Goal: Communication & Community: Ask a question

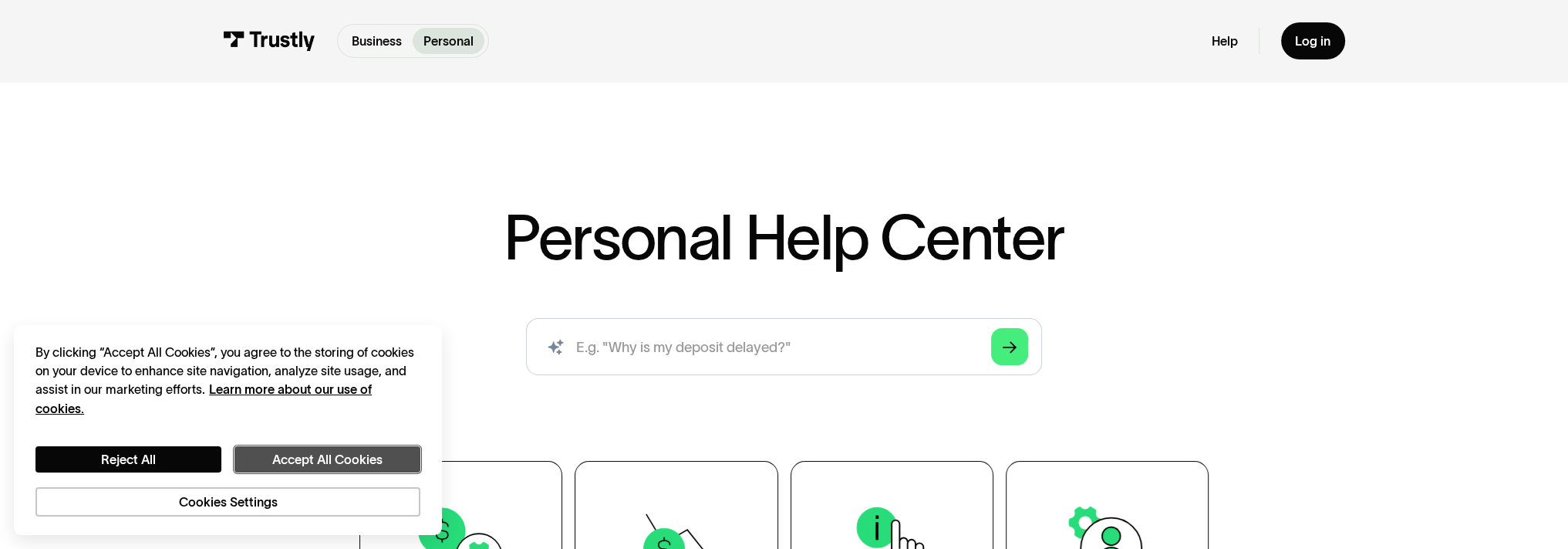
click at [380, 451] on button "Accept All Cookies" at bounding box center [328, 459] width 186 height 27
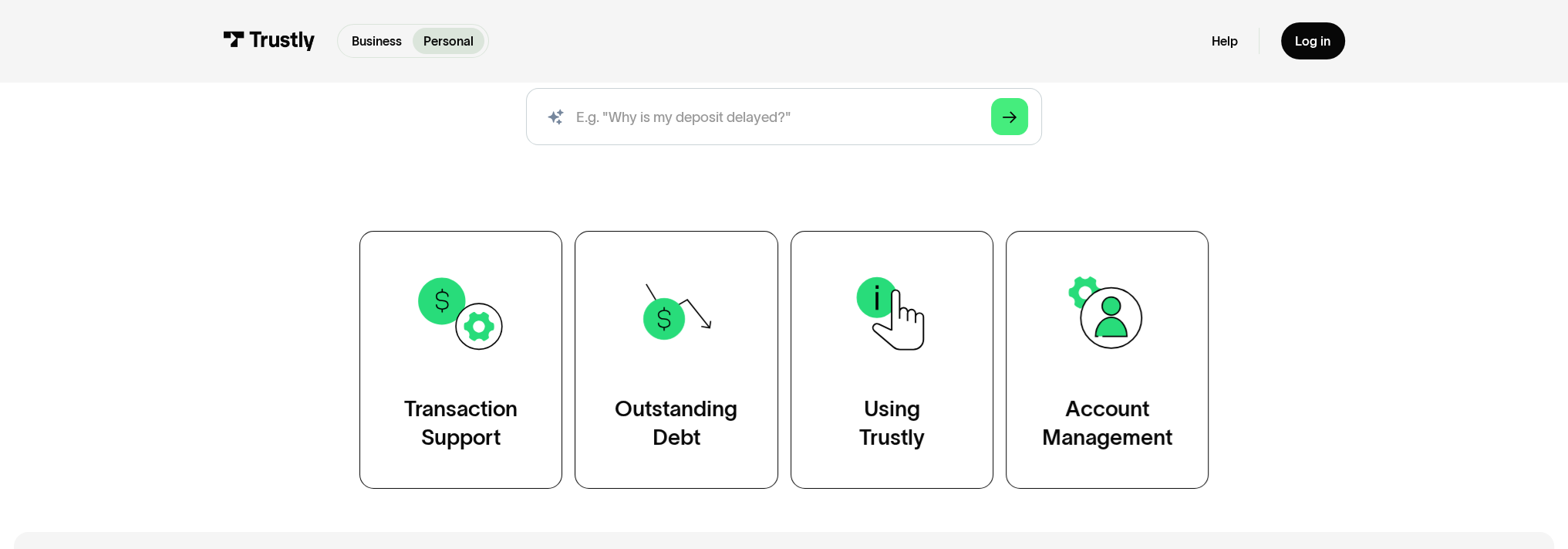
scroll to position [232, 0]
drag, startPoint x: 1551, startPoint y: 370, endPoint x: 1384, endPoint y: 572, distance: 262.1
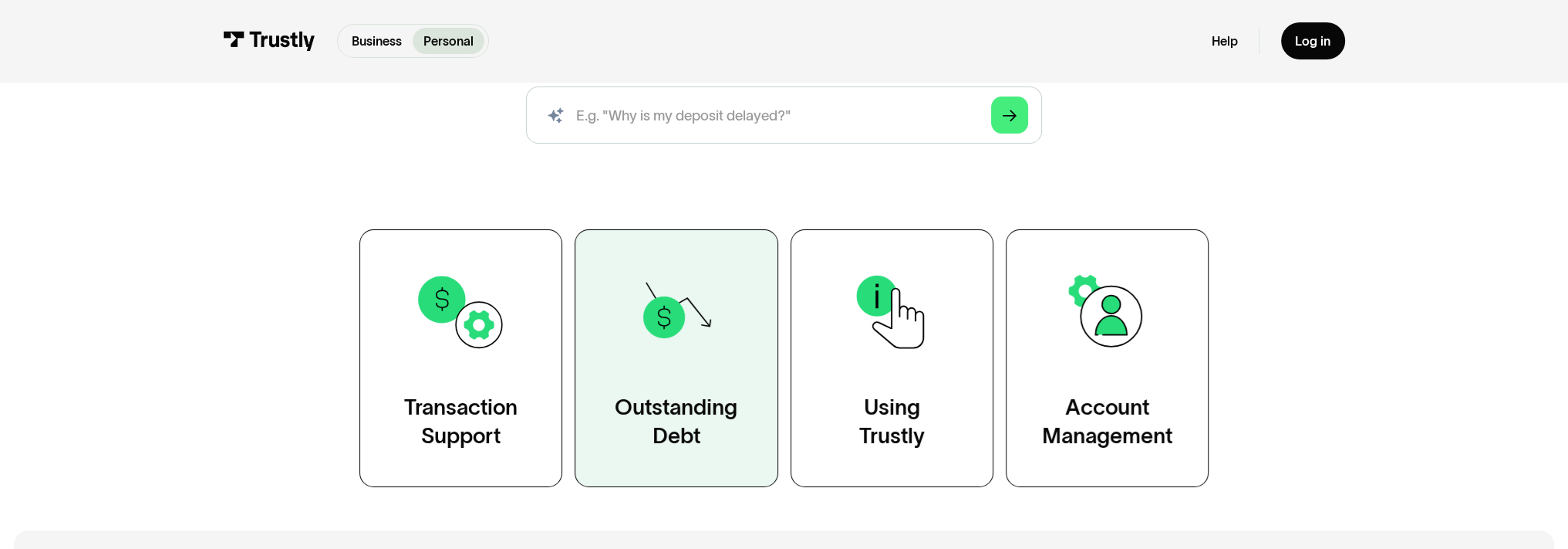
drag, startPoint x: 1384, startPoint y: 572, endPoint x: 682, endPoint y: 409, distance: 720.7
click at [682, 409] on div "Outstanding Debt" at bounding box center [675, 422] width 123 height 57
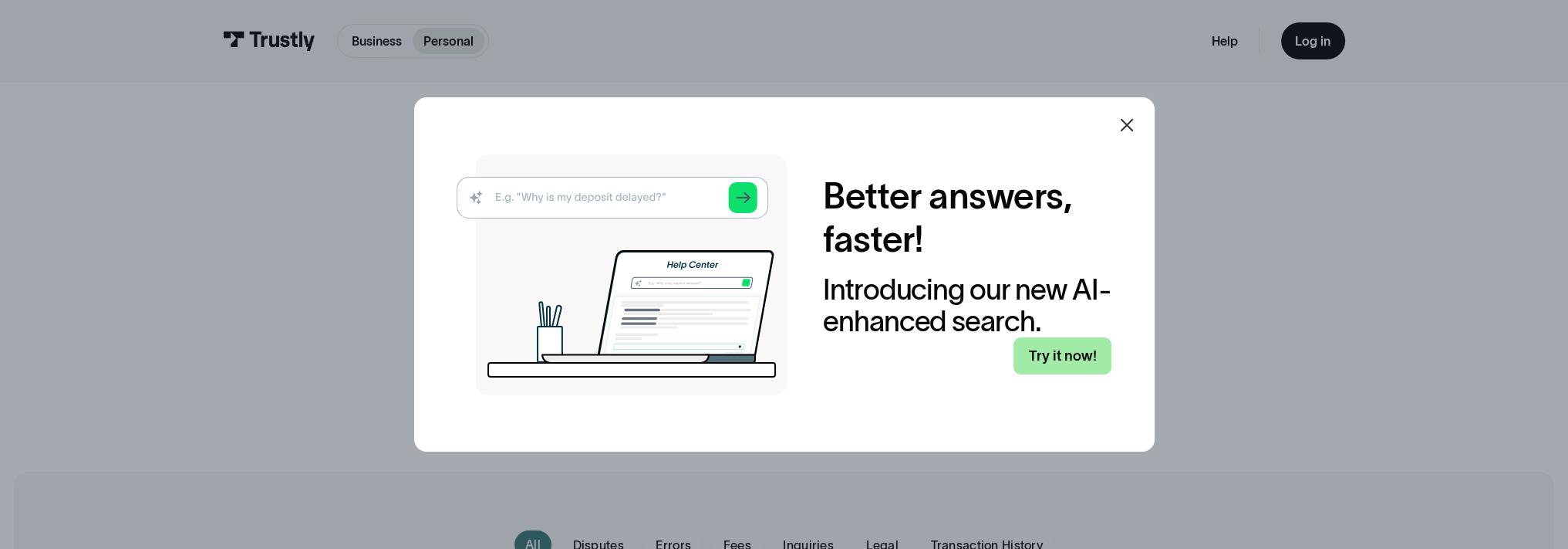
click at [1076, 349] on link "Try it now!" at bounding box center [1062, 356] width 98 height 37
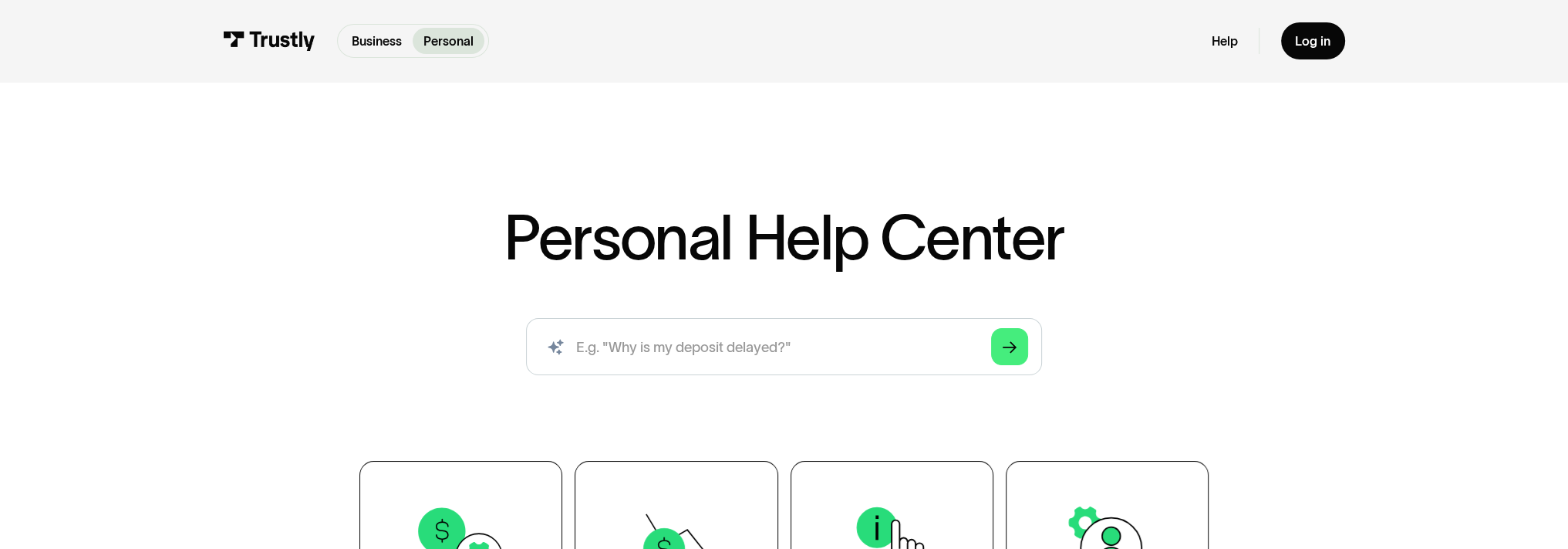
scroll to position [309, 0]
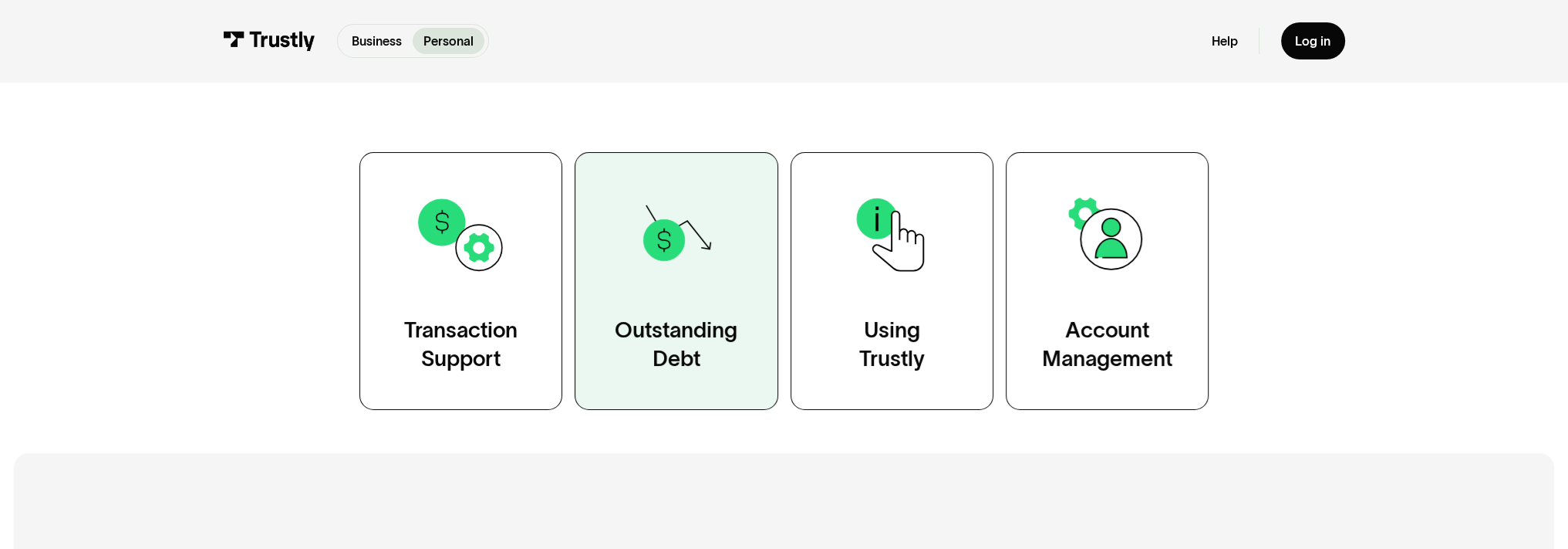
click at [673, 333] on div "Outstanding Debt" at bounding box center [675, 345] width 123 height 57
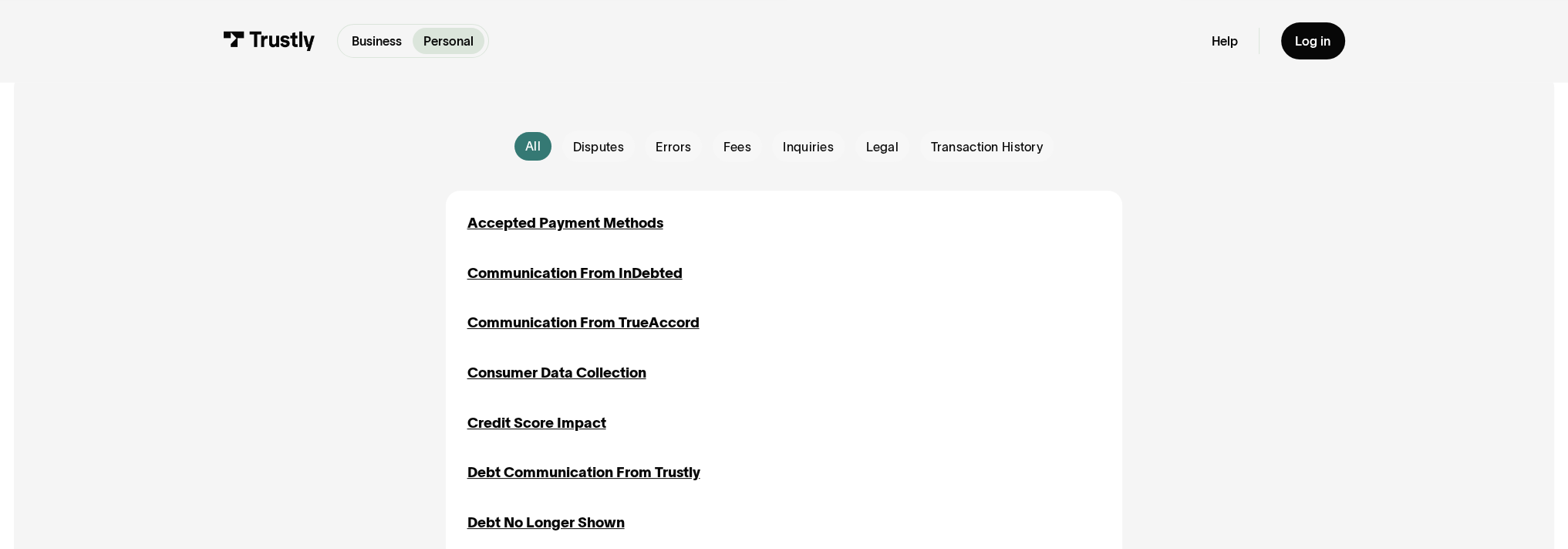
scroll to position [309, 0]
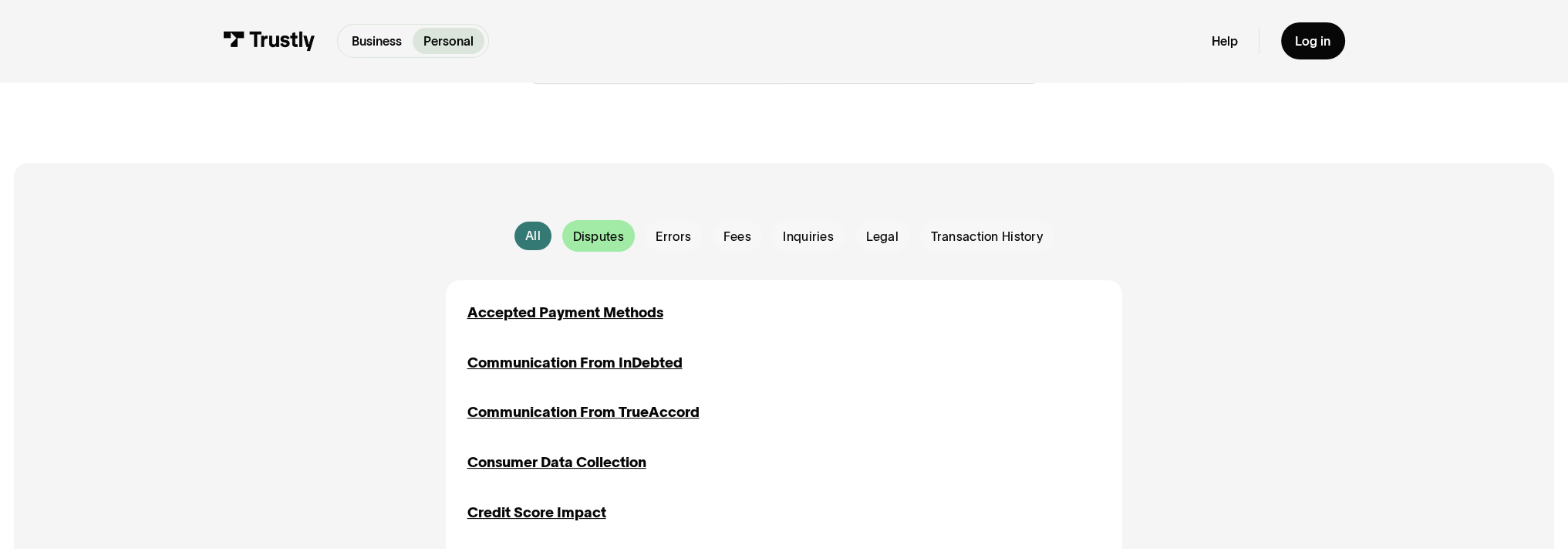
click at [586, 234] on span "Disputes" at bounding box center [598, 236] width 51 height 18
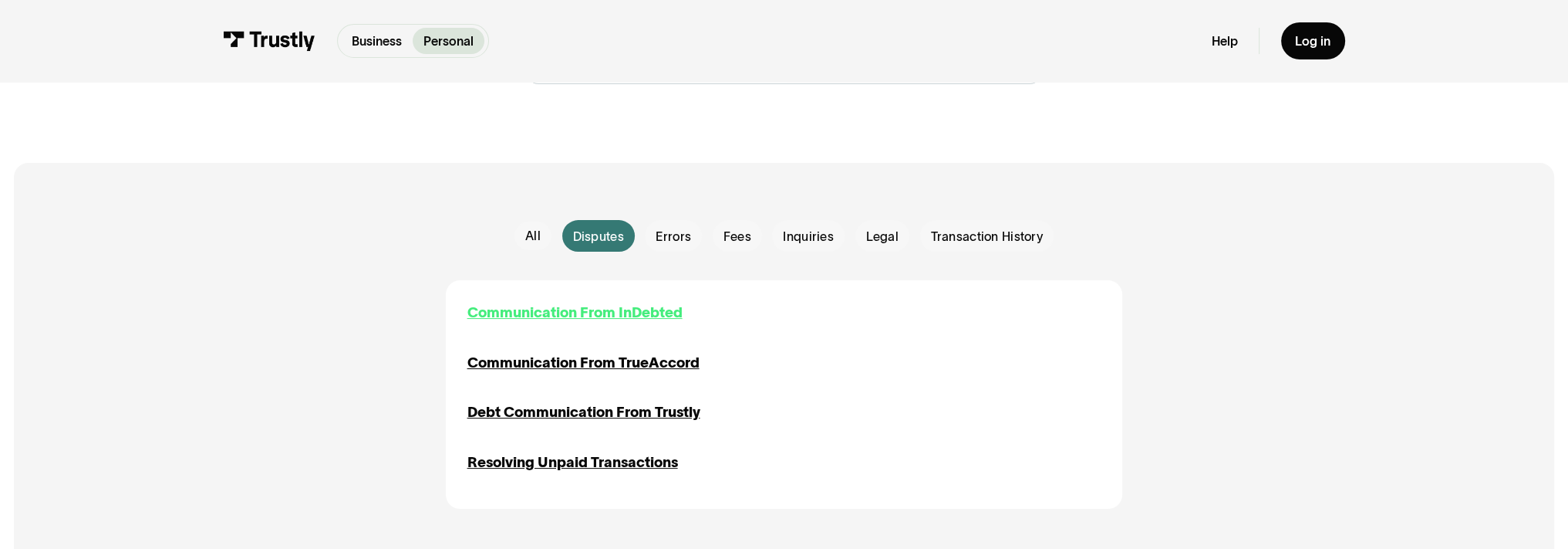
click at [671, 313] on div "Communication From InDebted" at bounding box center [574, 312] width 216 height 22
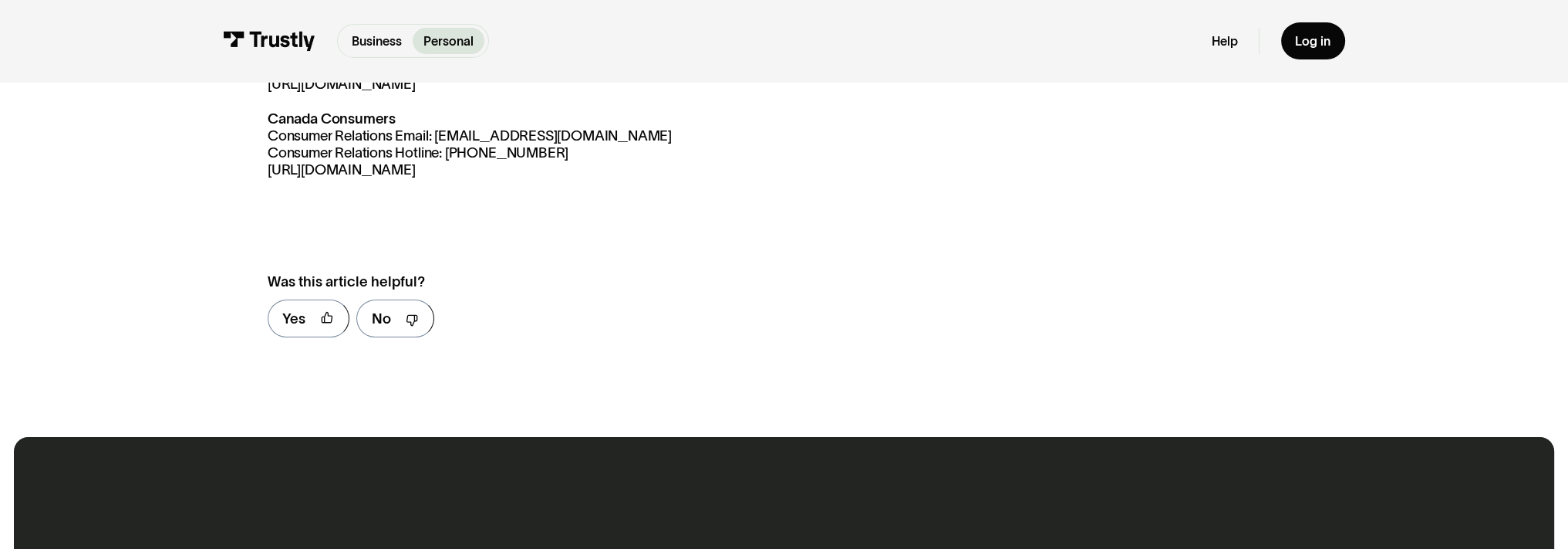
scroll to position [617, 0]
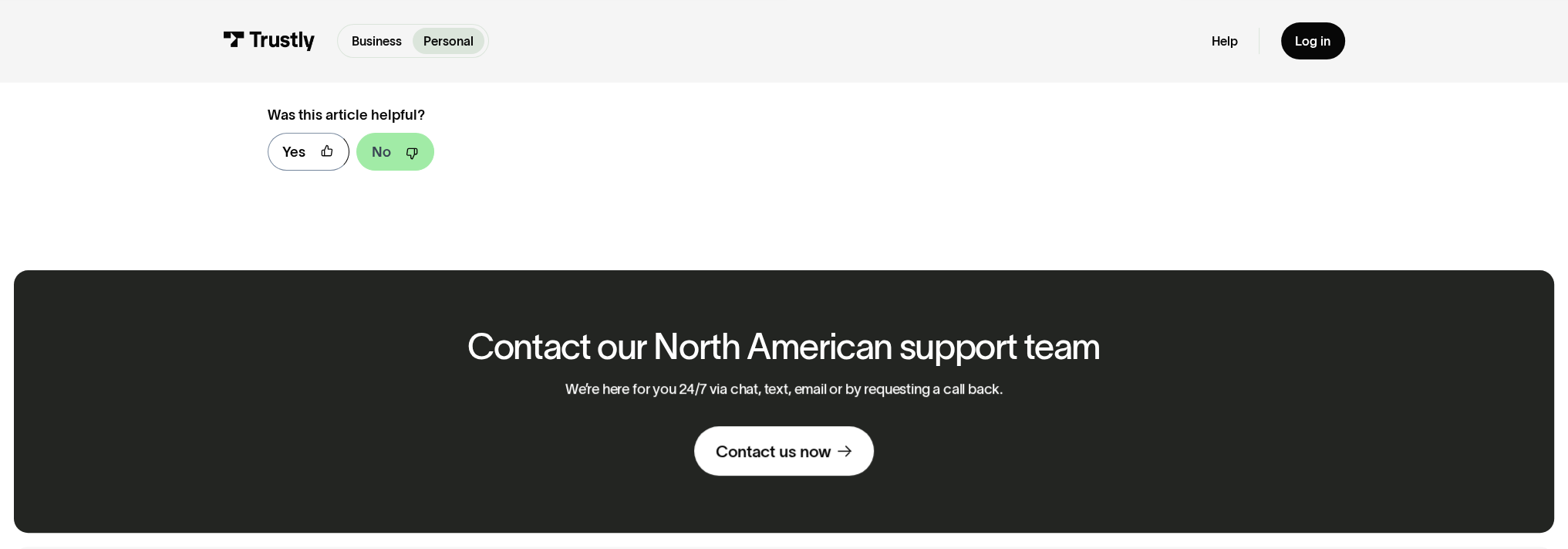
click at [385, 146] on div "No" at bounding box center [381, 151] width 19 height 22
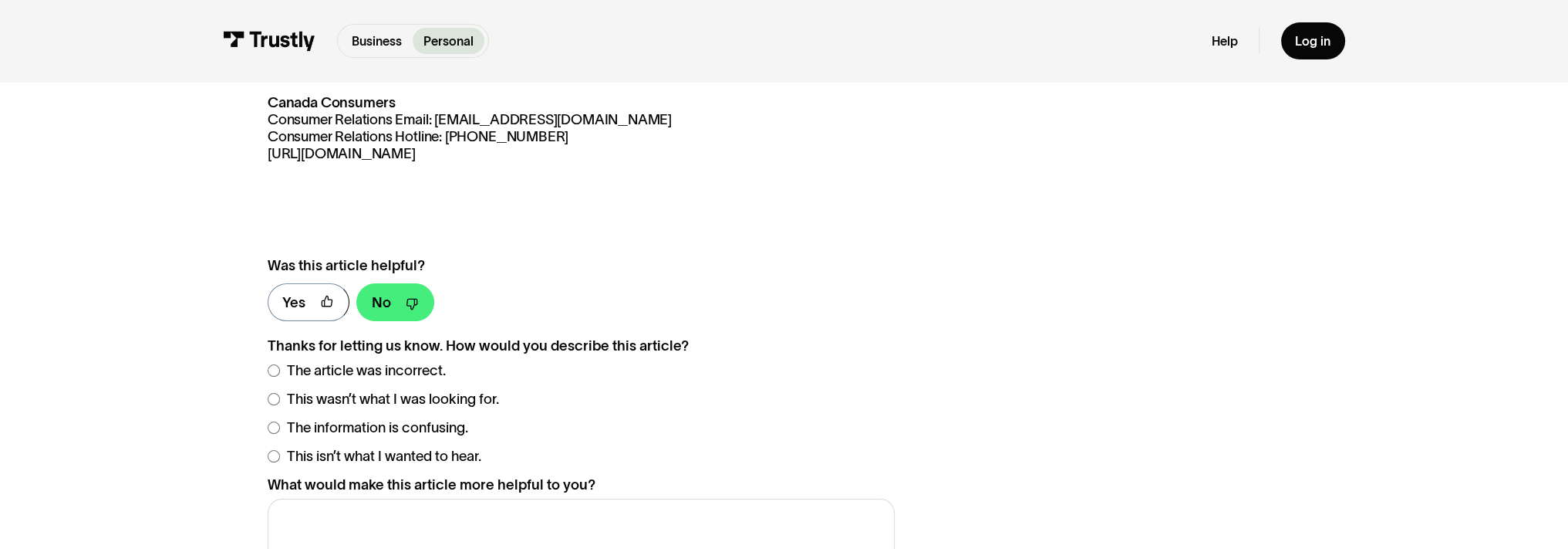
scroll to position [386, 0]
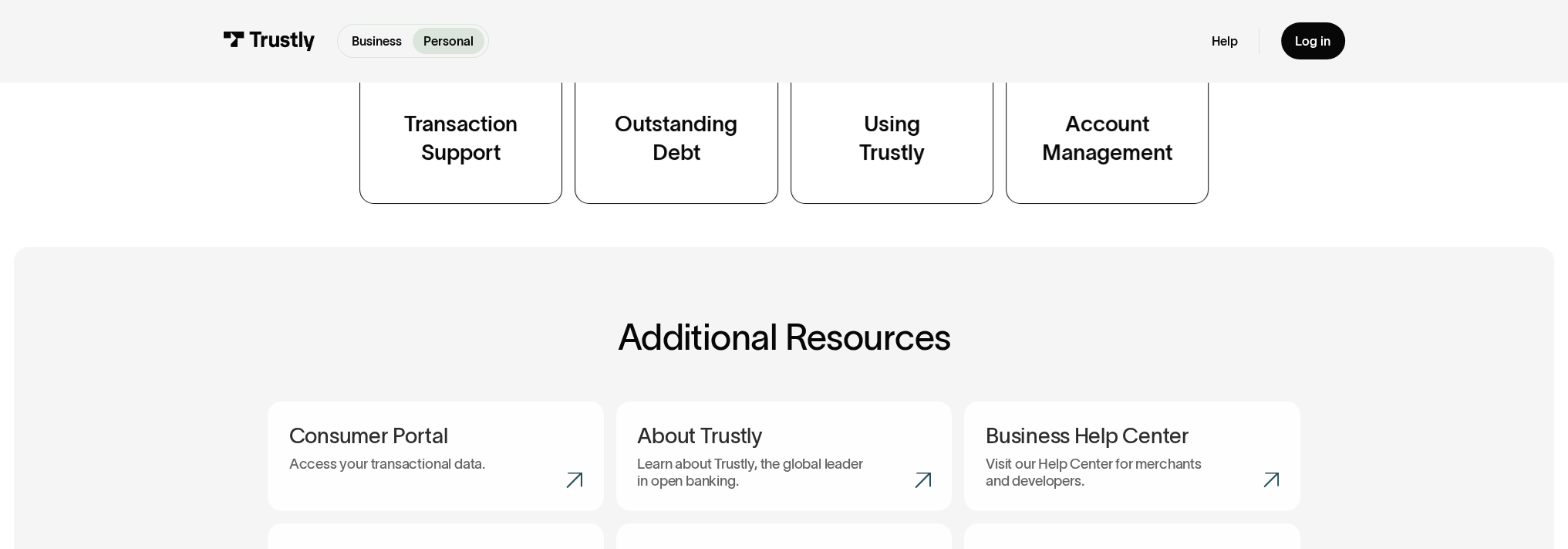
scroll to position [617, 0]
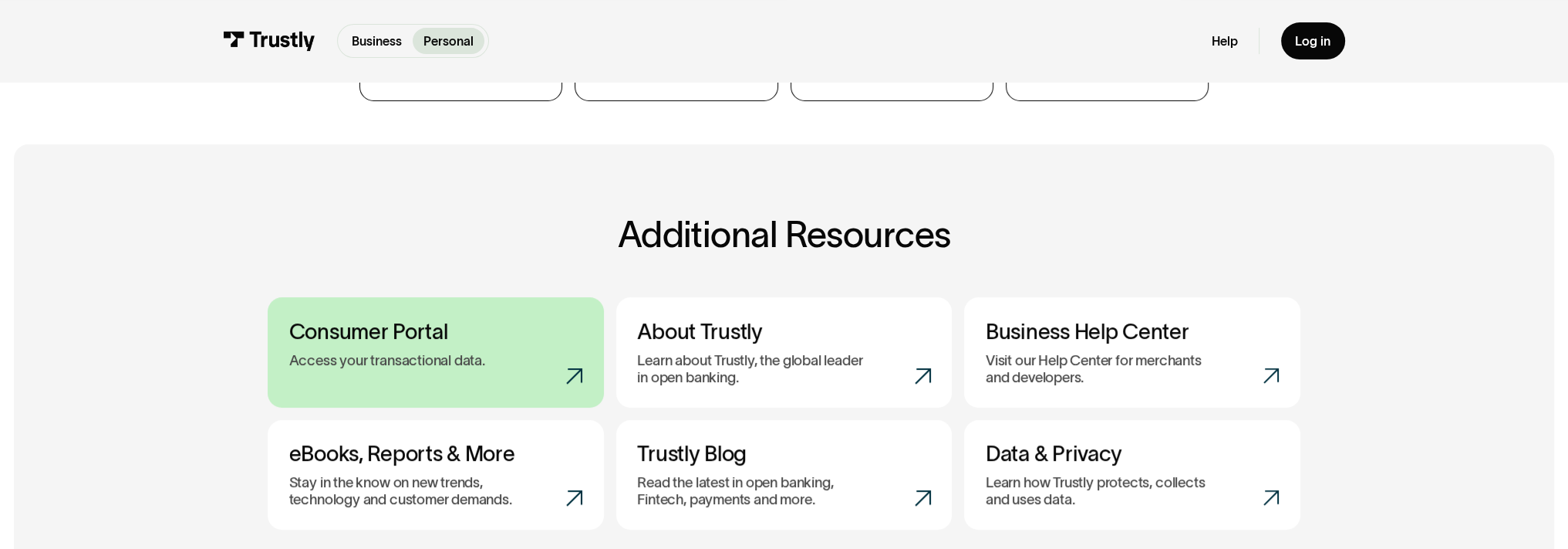
click at [345, 334] on h3 "Consumer Portal" at bounding box center [436, 332] width 293 height 26
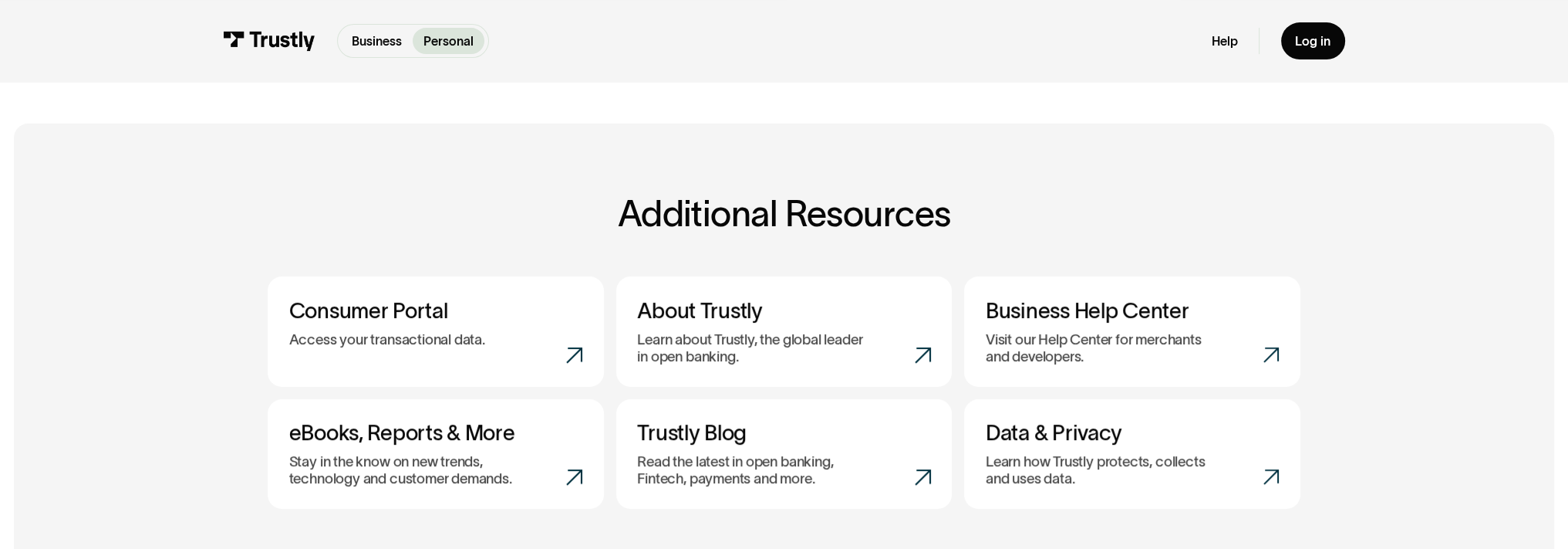
scroll to position [463, 0]
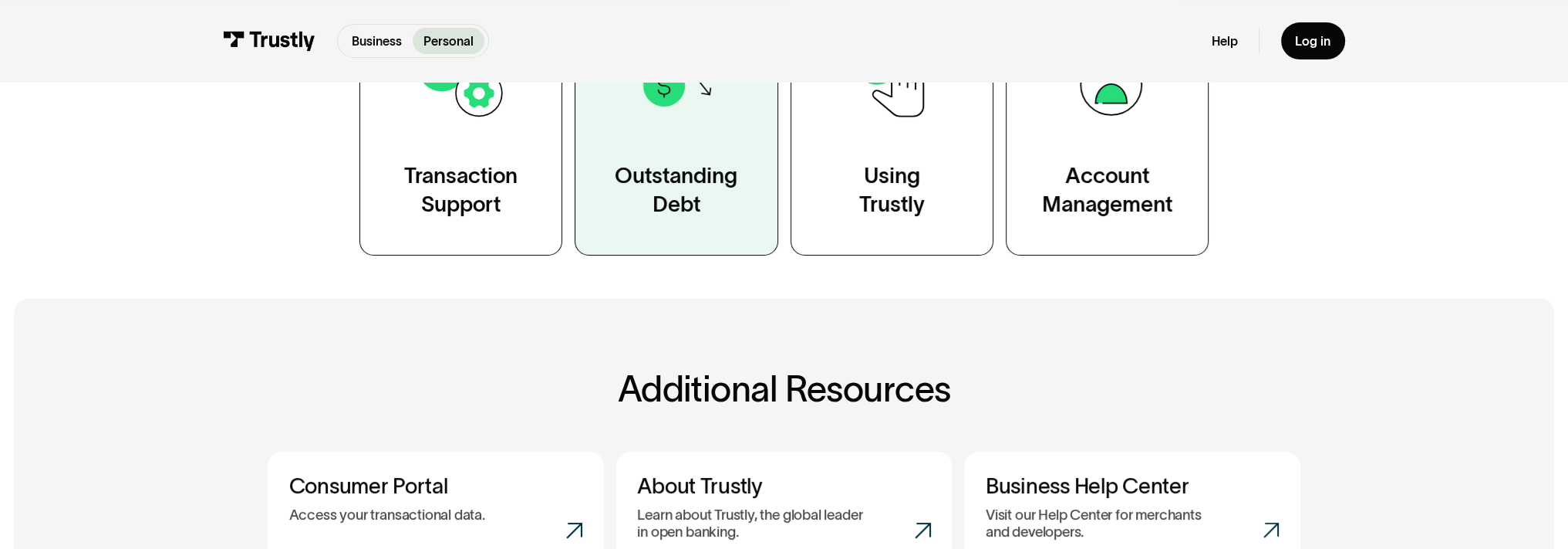
click at [677, 174] on div "Outstanding Debt" at bounding box center [675, 190] width 123 height 57
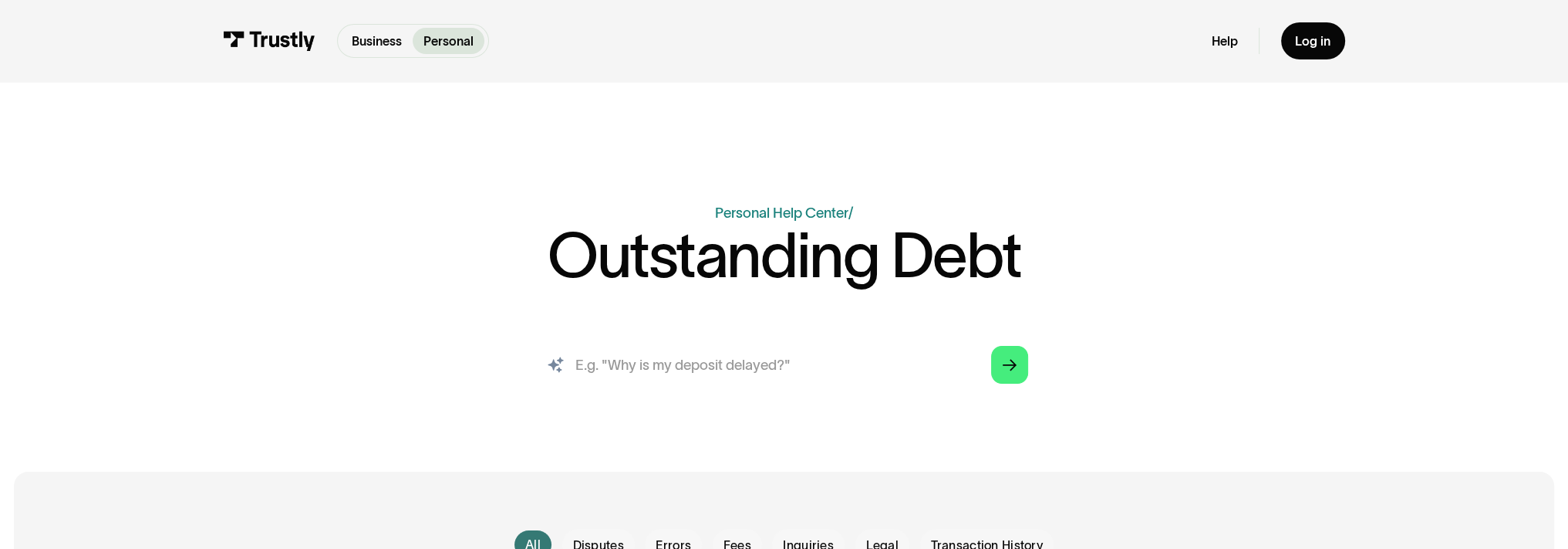
click at [780, 359] on input "search" at bounding box center [784, 364] width 517 height 57
click at [1003, 361] on icon "Arrow Right" at bounding box center [1010, 365] width 14 height 14
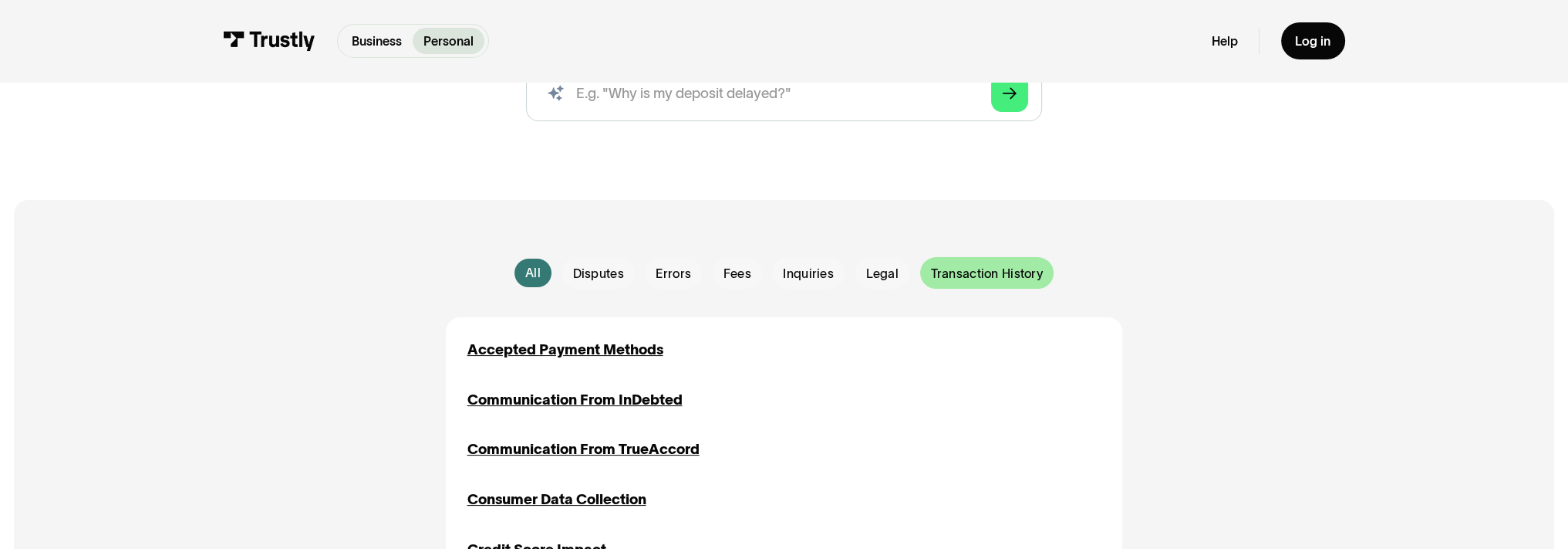
scroll to position [309, 0]
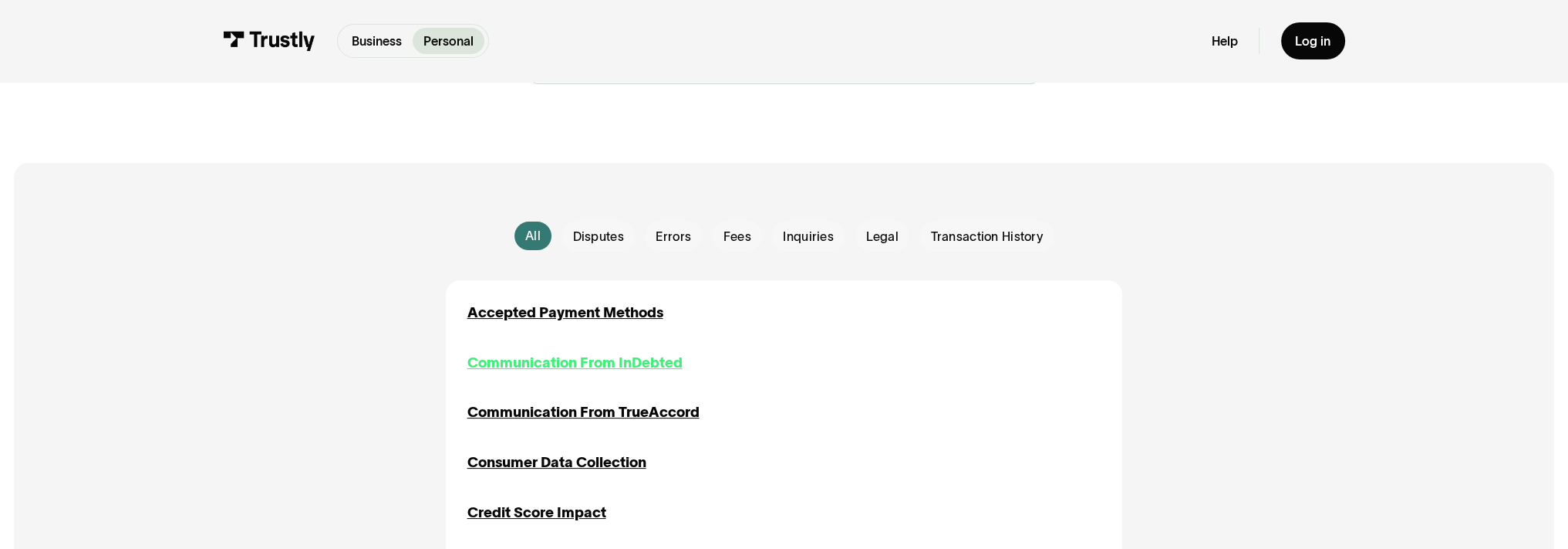
click at [650, 357] on div "Communication From InDebted" at bounding box center [574, 362] width 216 height 22
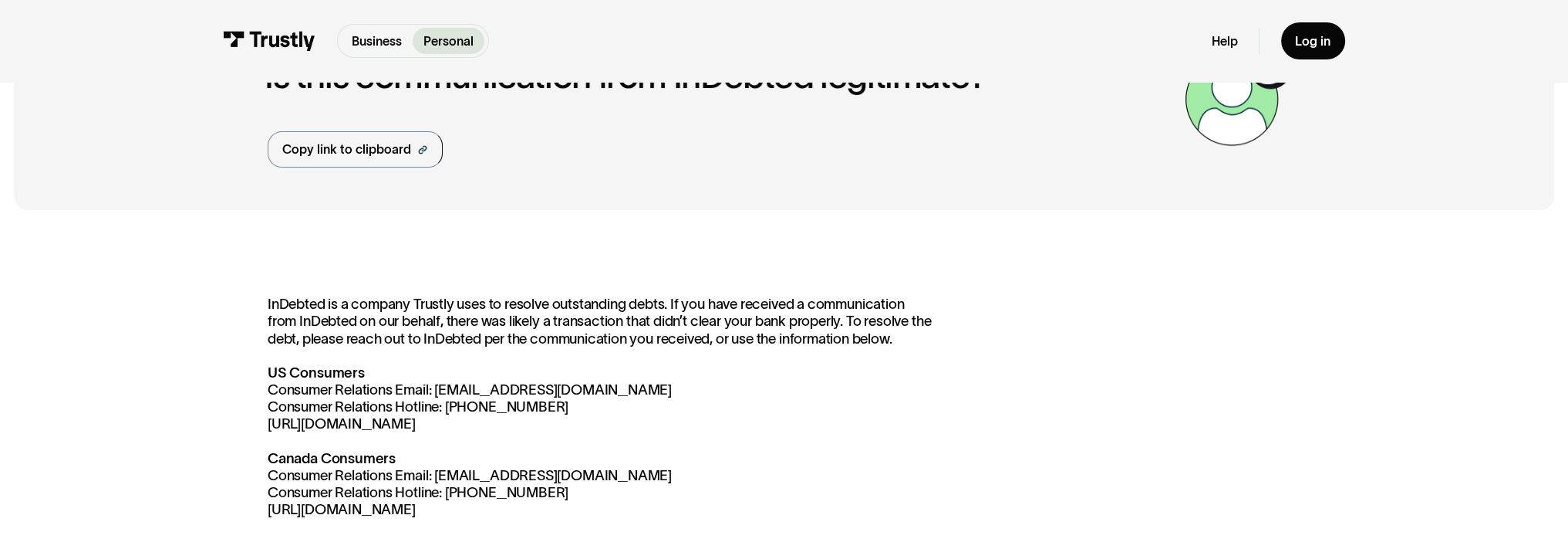
scroll to position [77, 0]
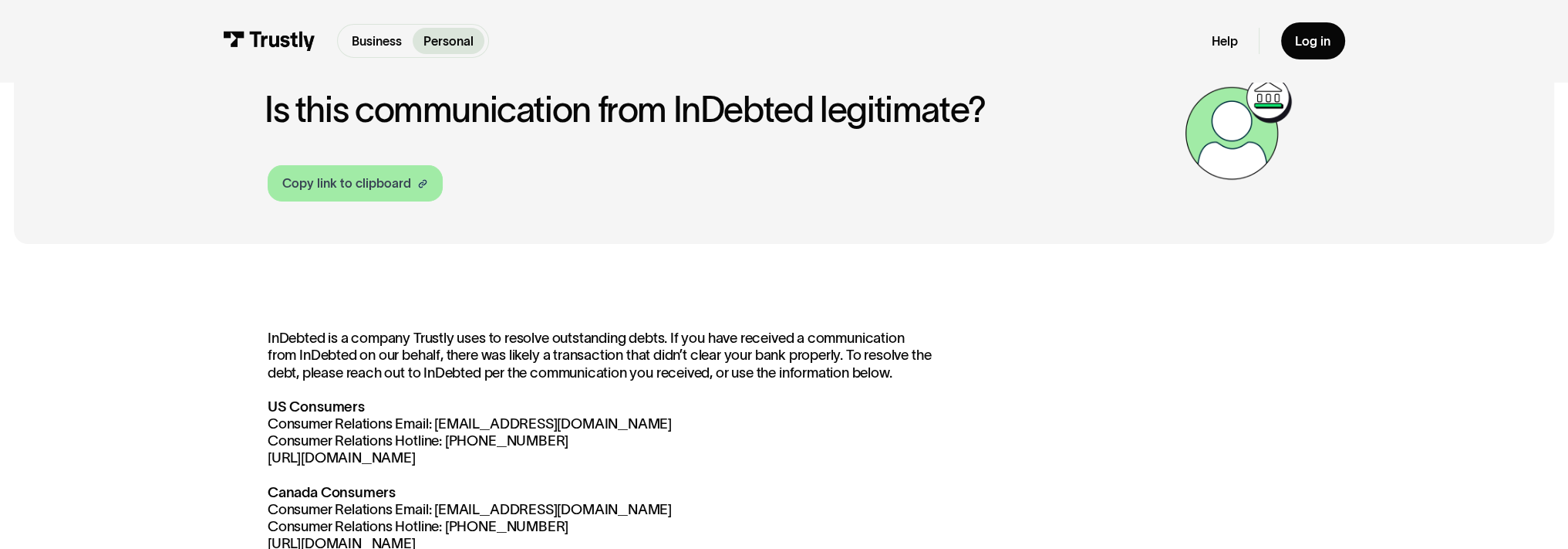
click at [377, 185] on div "Copy link to clipboard" at bounding box center [346, 183] width 129 height 18
click at [398, 176] on div "Copy link to clipboard" at bounding box center [346, 183] width 129 height 18
click at [396, 176] on div "Copy link to clipboard" at bounding box center [346, 183] width 129 height 18
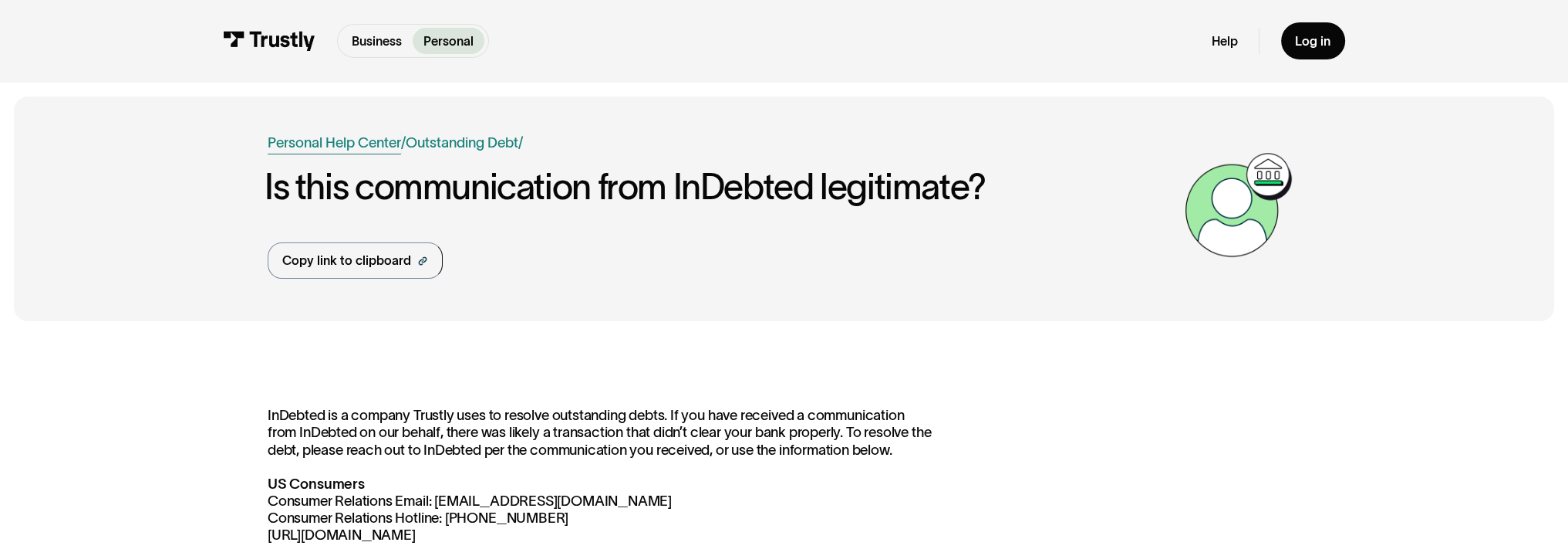
click at [345, 144] on link "Personal Help Center" at bounding box center [334, 143] width 134 height 22
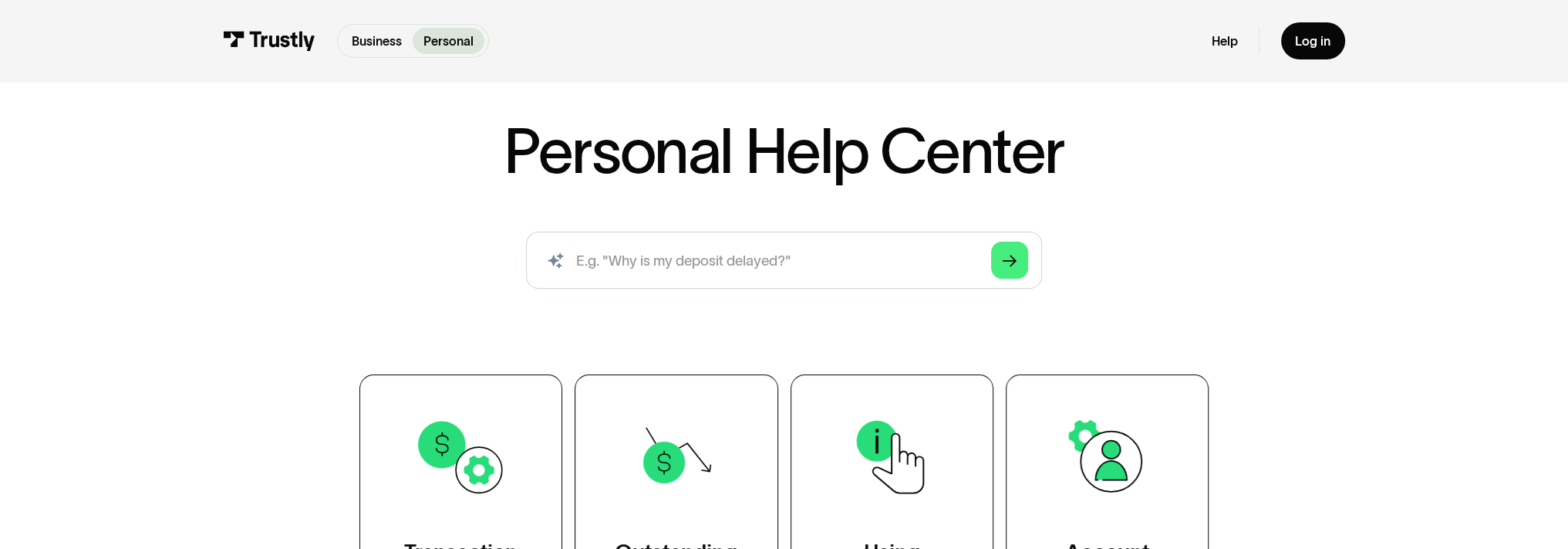
scroll to position [77, 0]
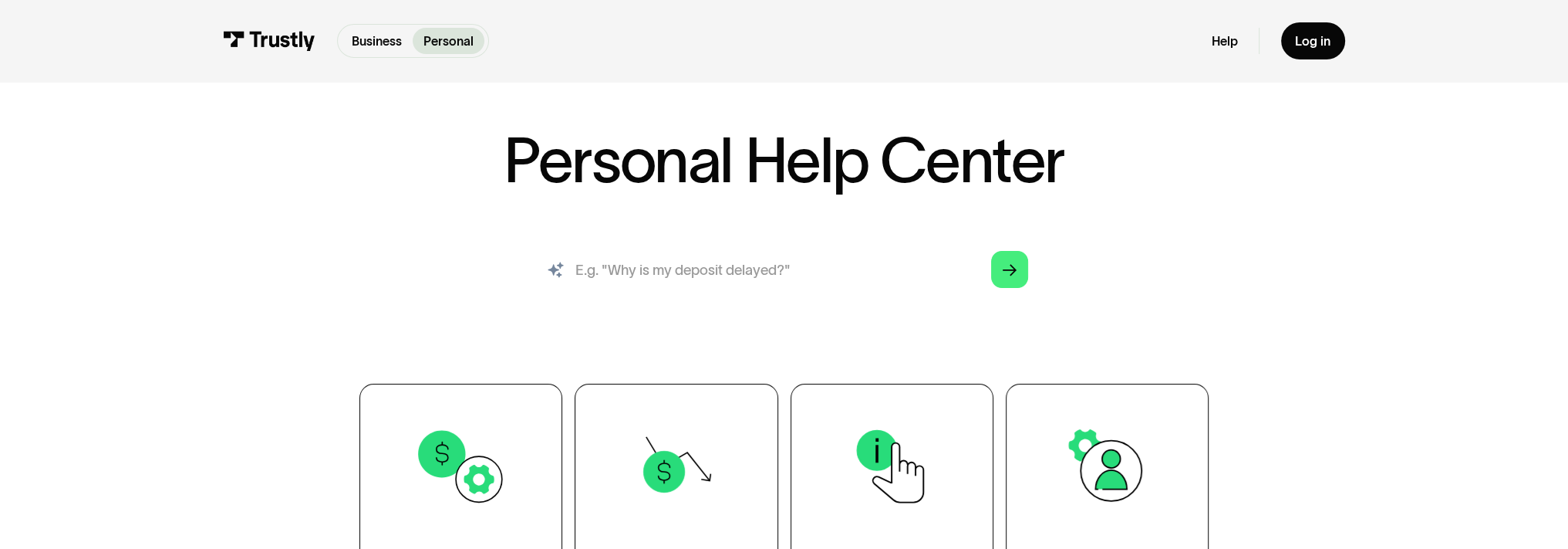
click at [793, 262] on input "search" at bounding box center [784, 268] width 517 height 57
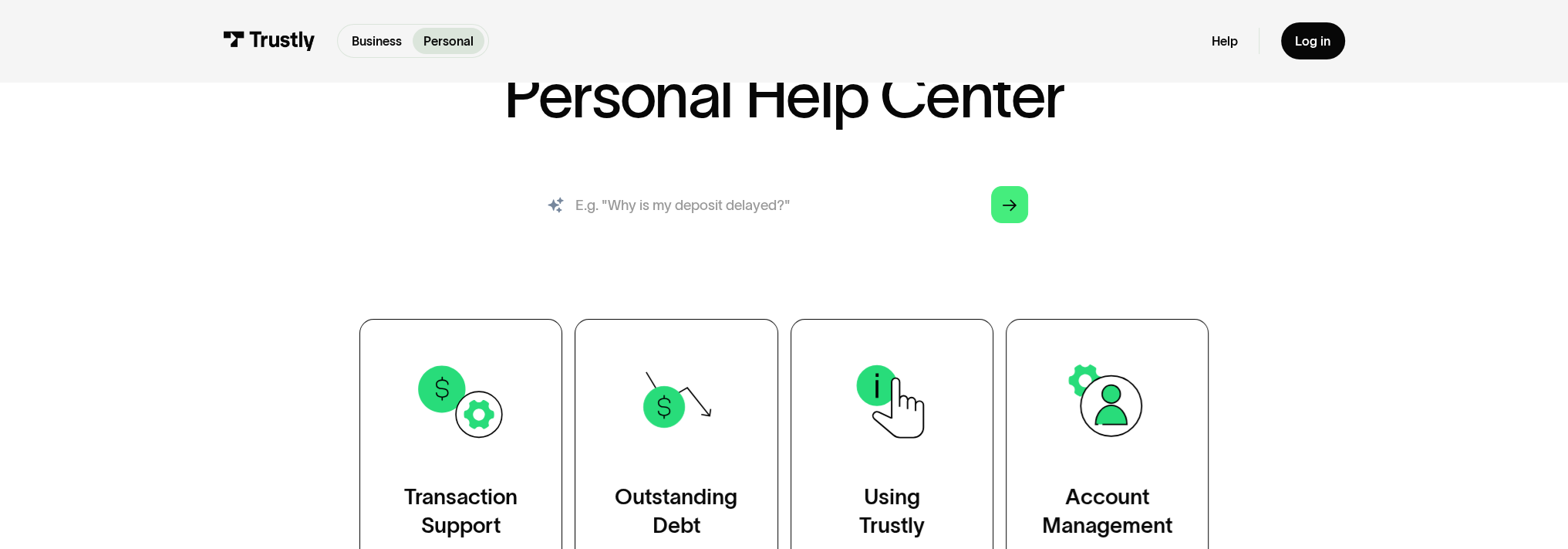
scroll to position [155, 0]
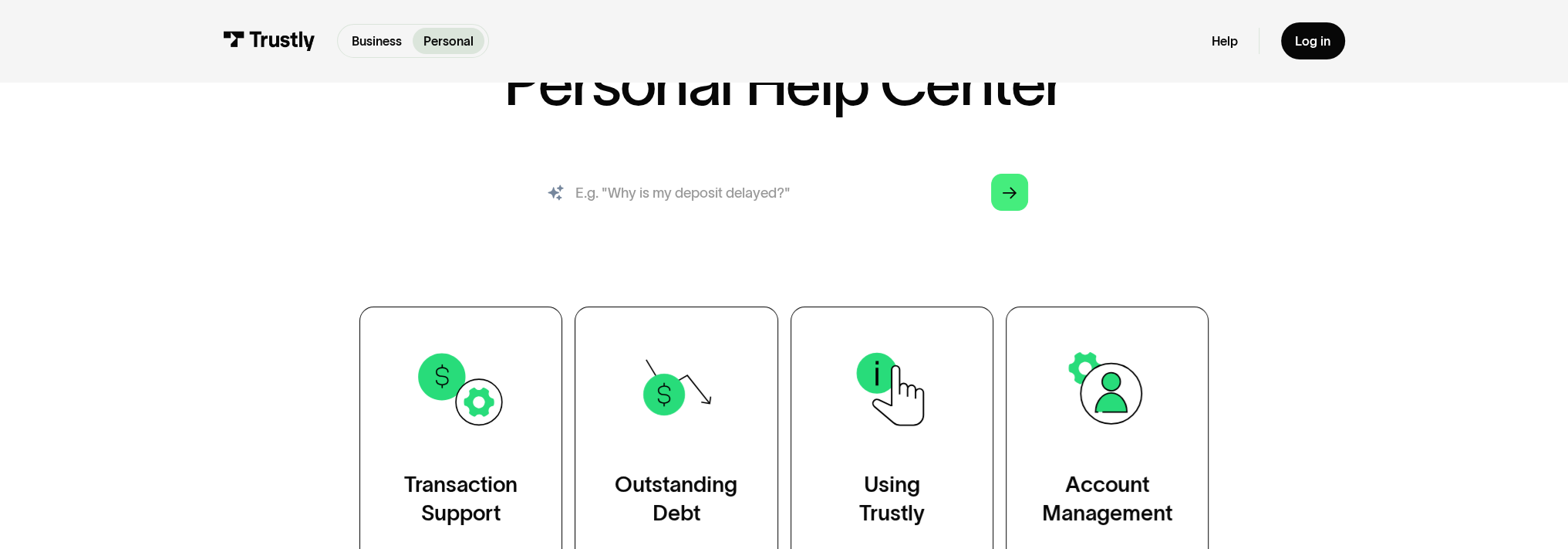
click at [738, 194] on input "search" at bounding box center [784, 192] width 517 height 57
type input "outstanding debt"
click at [1014, 191] on polygon "Search" at bounding box center [1010, 192] width 14 height 12
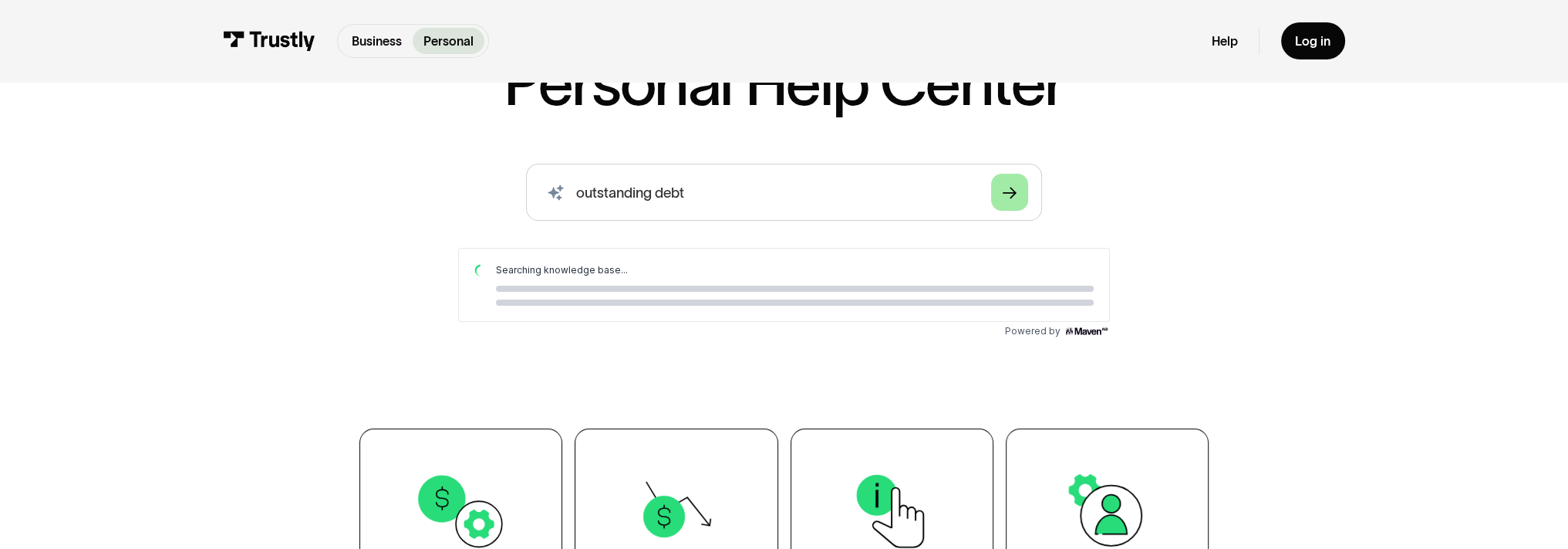
scroll to position [0, 0]
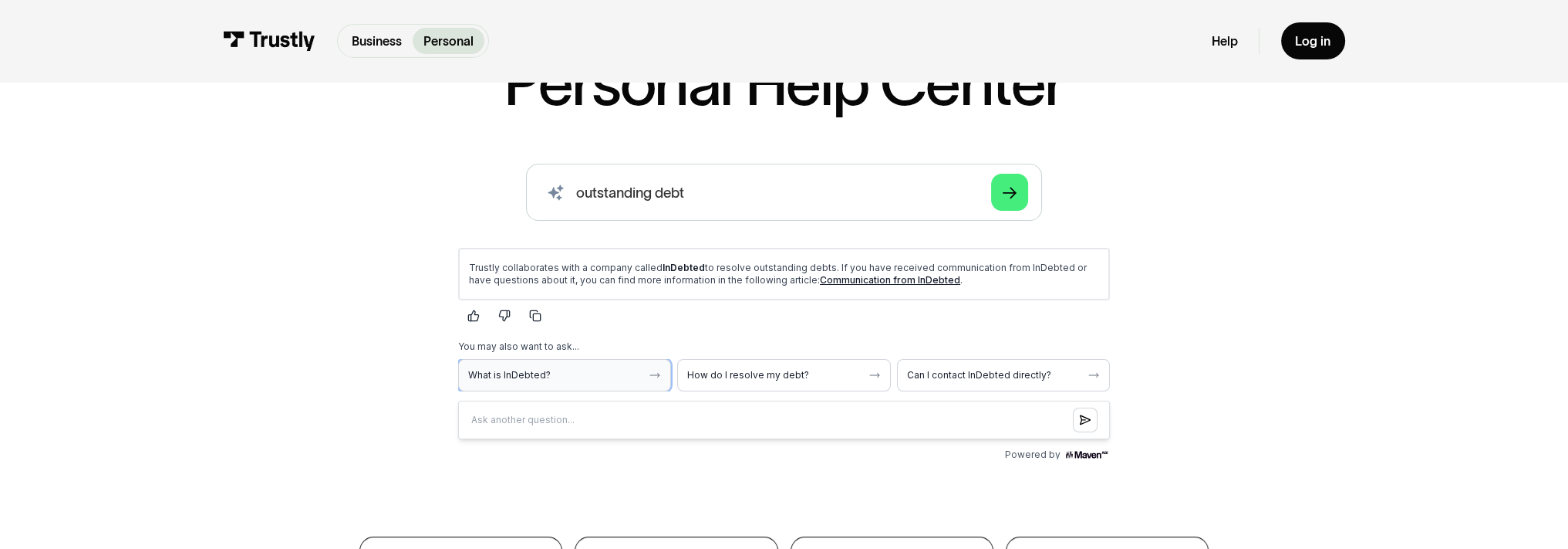
drag, startPoint x: 639, startPoint y: 363, endPoint x: 536, endPoint y: 365, distance: 103.0
click at [536, 365] on button "What is InDebted?" at bounding box center [564, 374] width 213 height 32
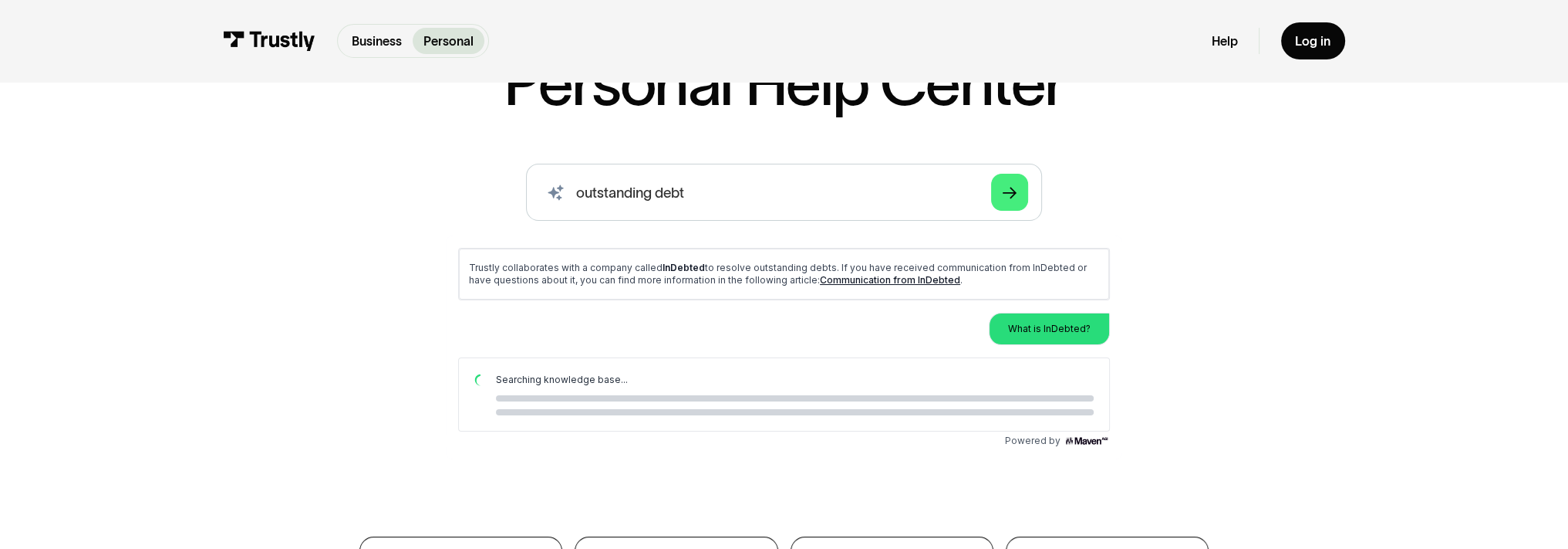
click at [1083, 321] on p "What is InDebted?" at bounding box center [1048, 327] width 83 height 12
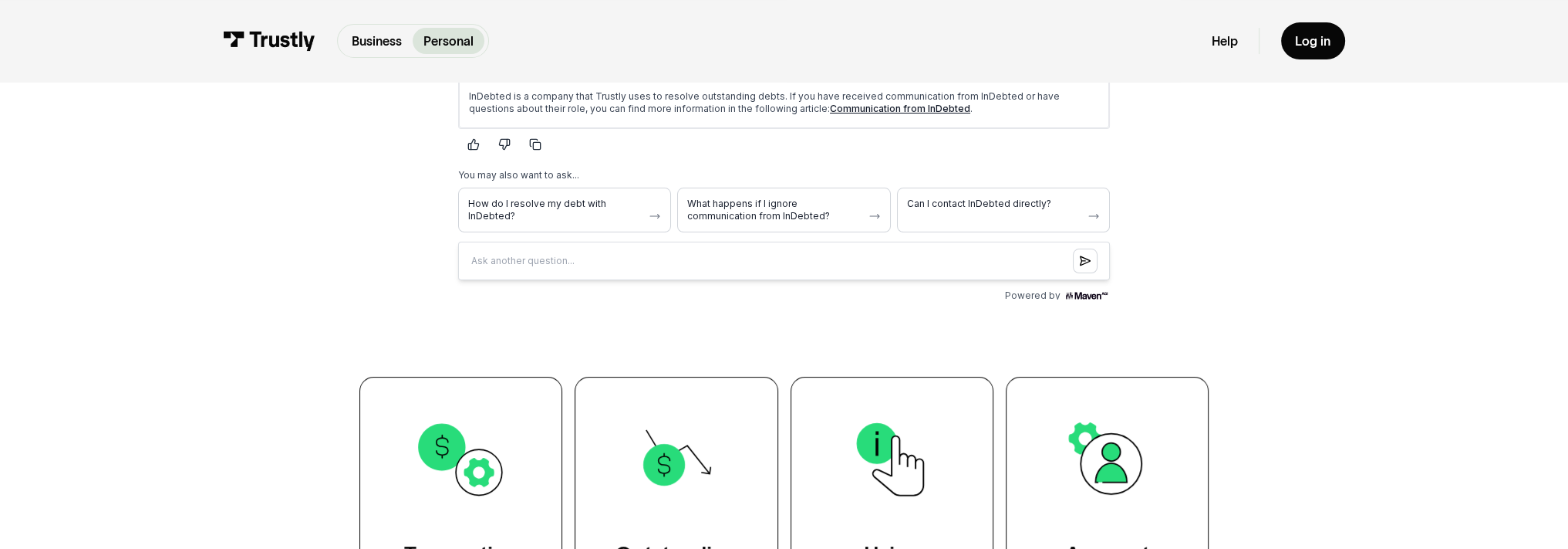
scroll to position [386, 0]
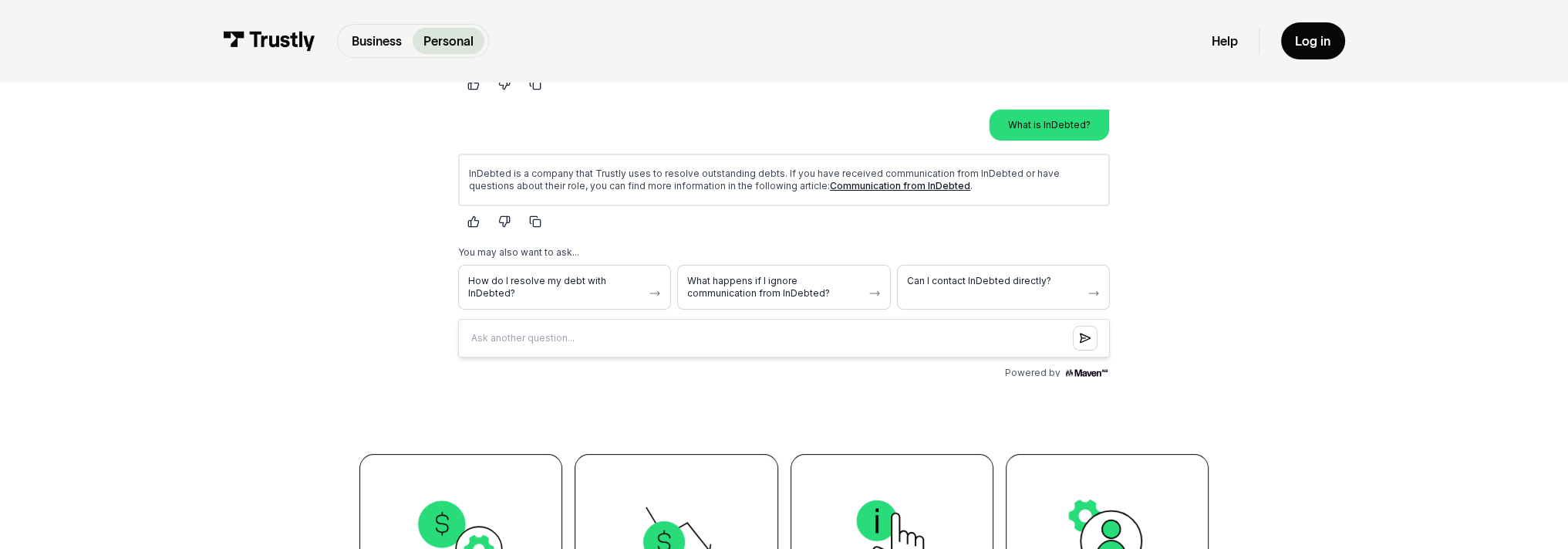
click at [542, 256] on div "You may also want to ask..." at bounding box center [784, 251] width 652 height 12
click at [554, 280] on span "How do I resolve my debt with InDebted?" at bounding box center [554, 286] width 175 height 25
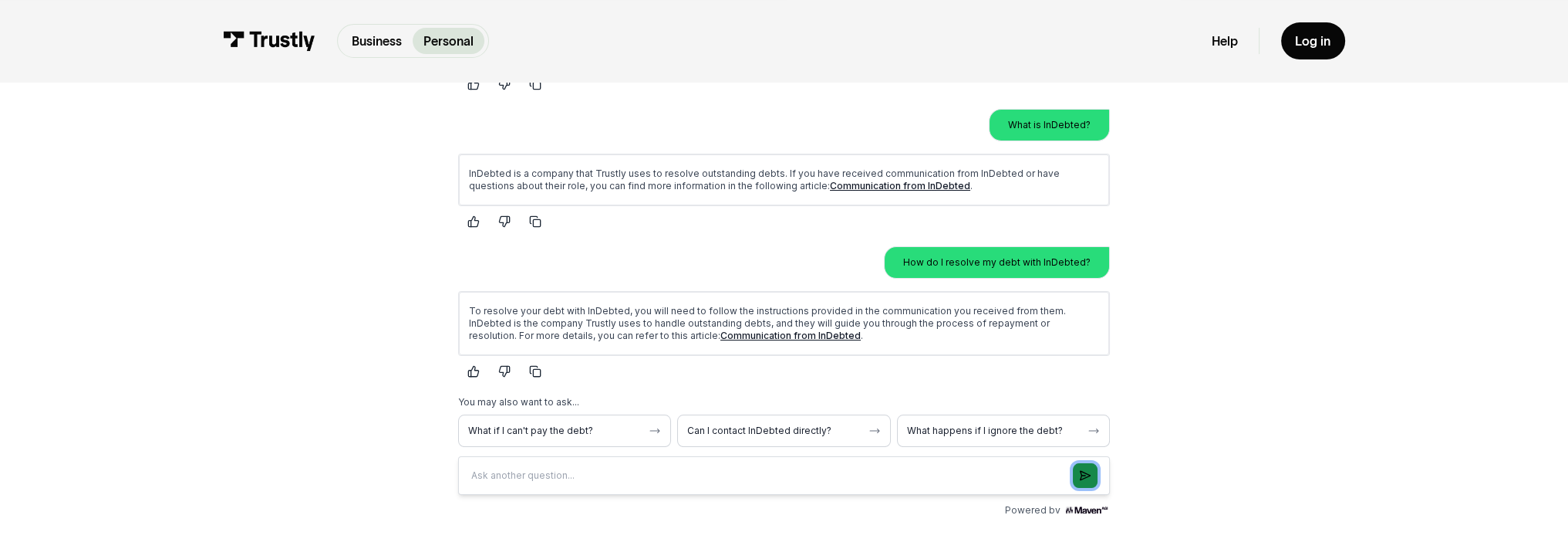
click at [1087, 470] on icon "Submit question" at bounding box center [1084, 474] width 10 height 12
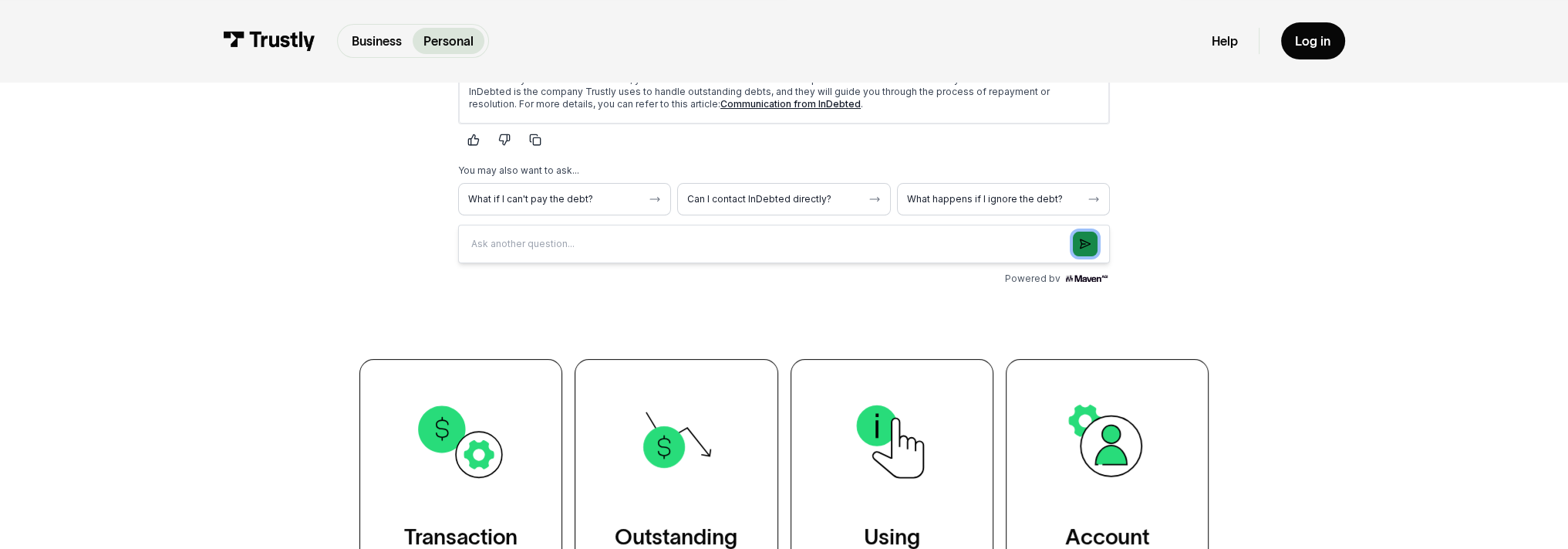
scroll to position [772, 0]
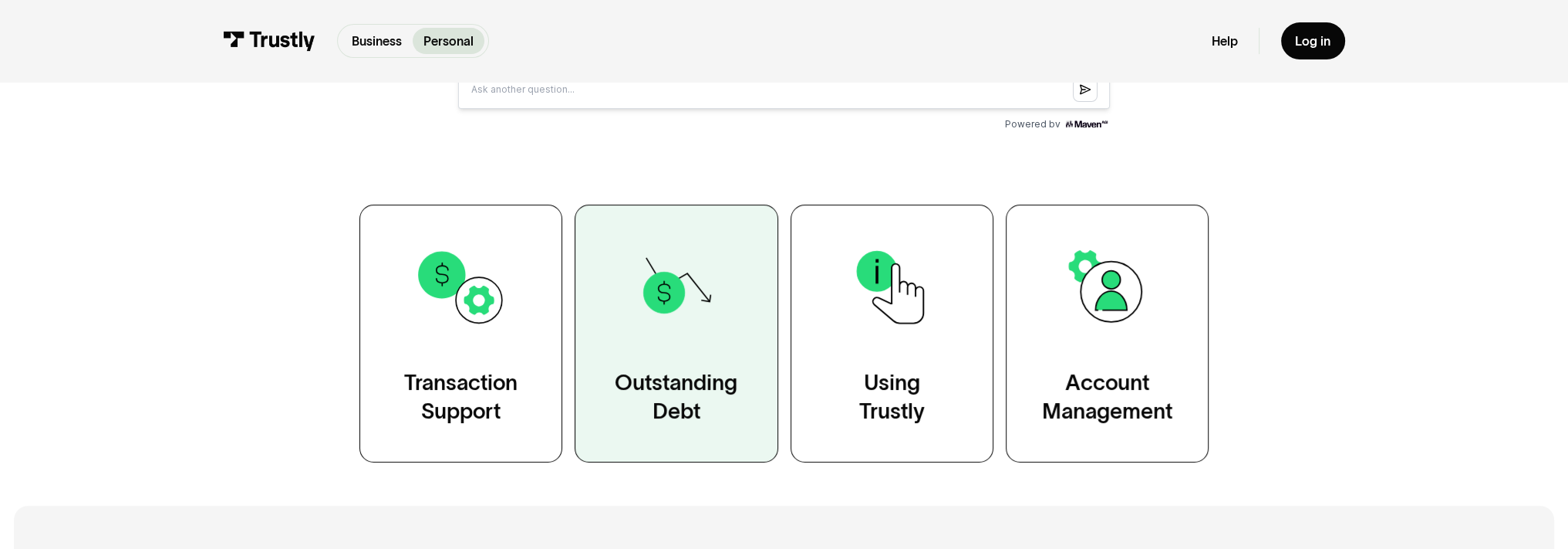
click at [670, 385] on div "Outstanding Debt" at bounding box center [675, 397] width 123 height 57
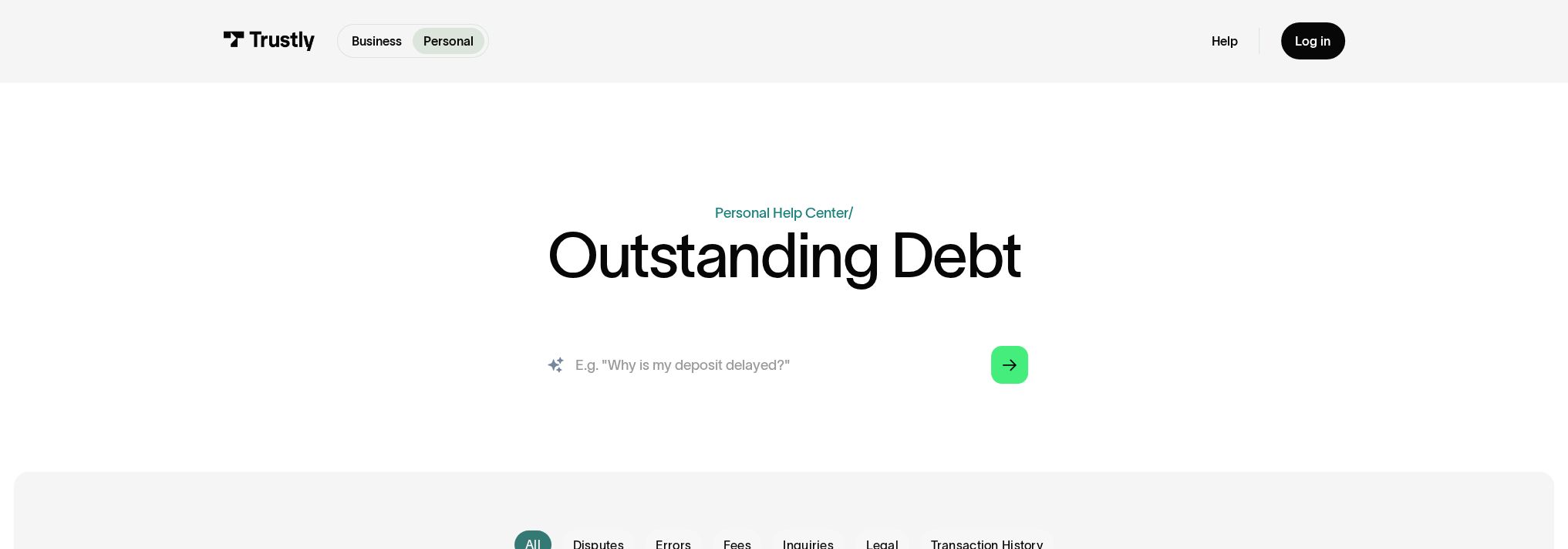
click at [848, 364] on input "search" at bounding box center [784, 364] width 517 height 57
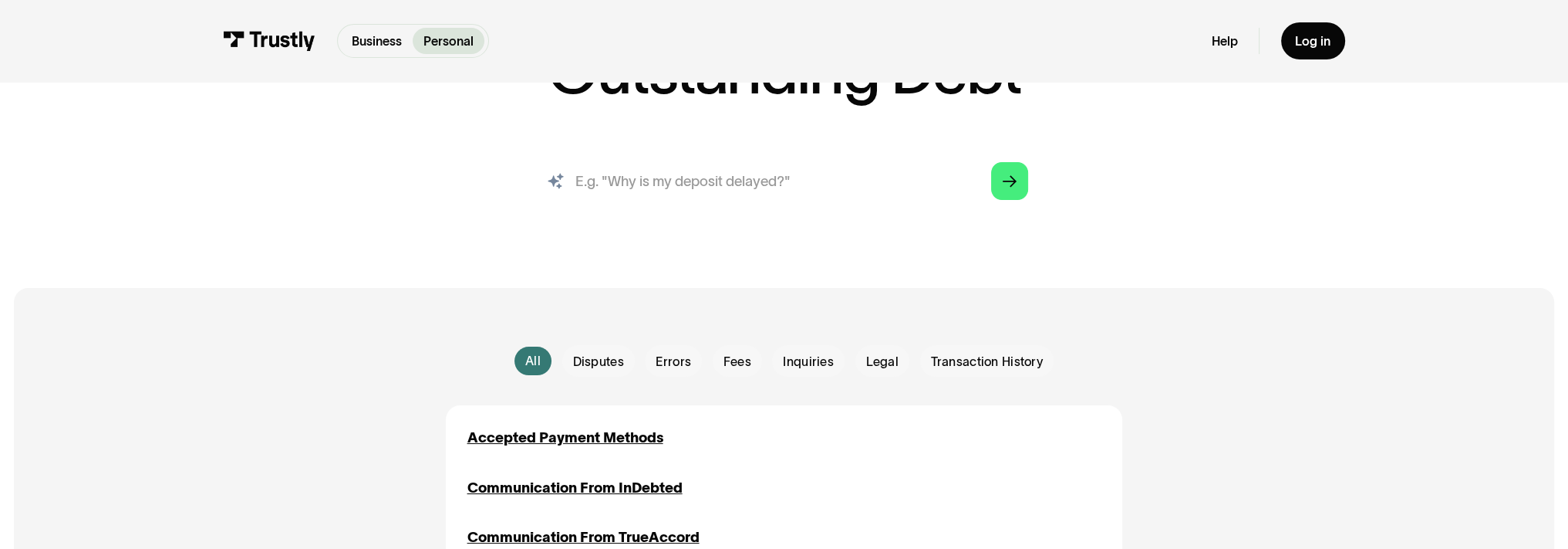
scroll to position [232, 0]
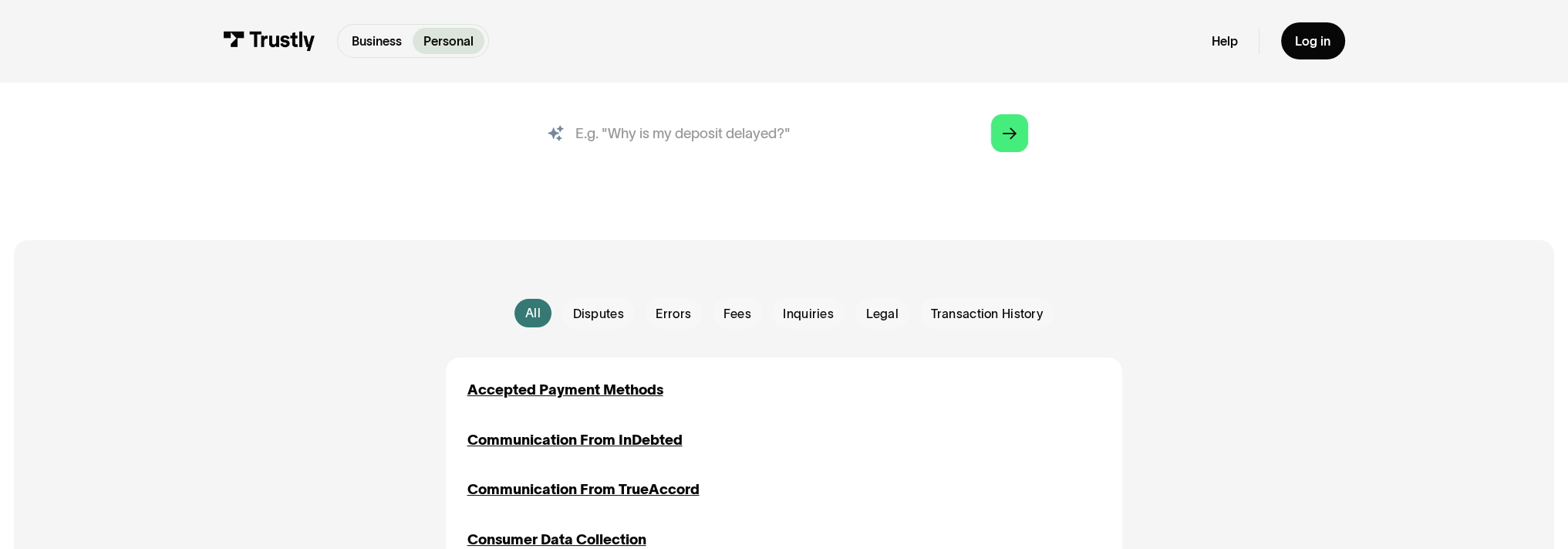
click at [768, 138] on input "search" at bounding box center [784, 132] width 517 height 57
type input "my indepted"
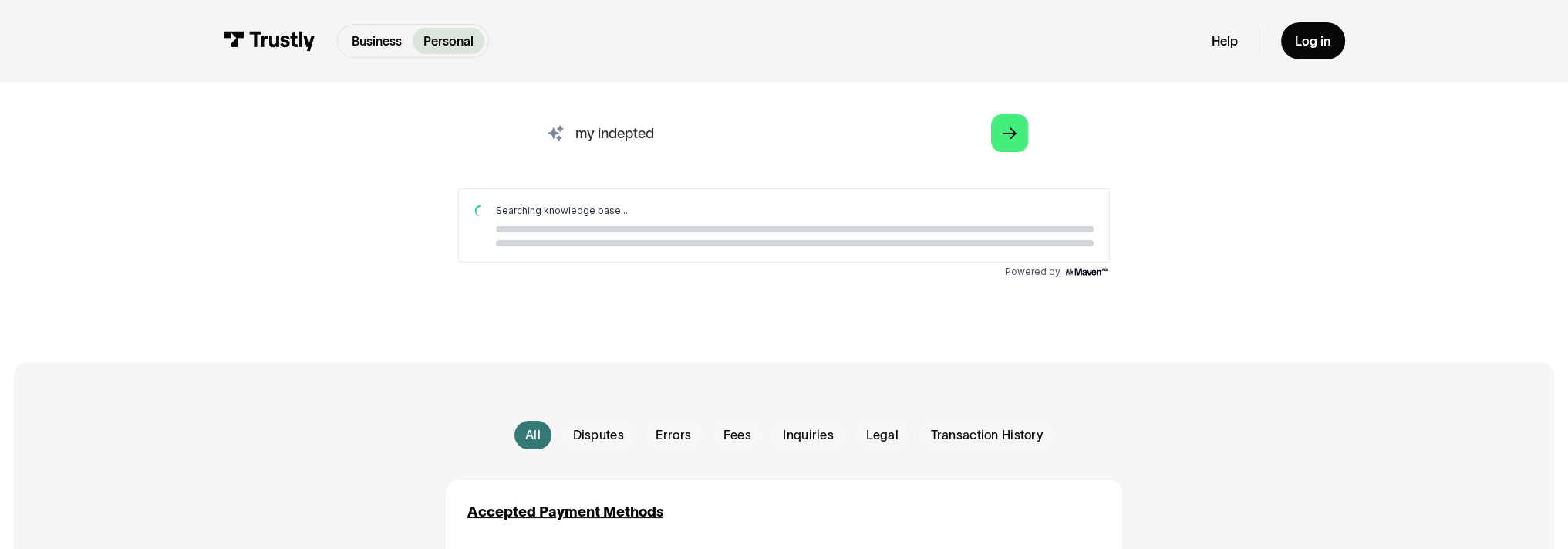
scroll to position [0, 0]
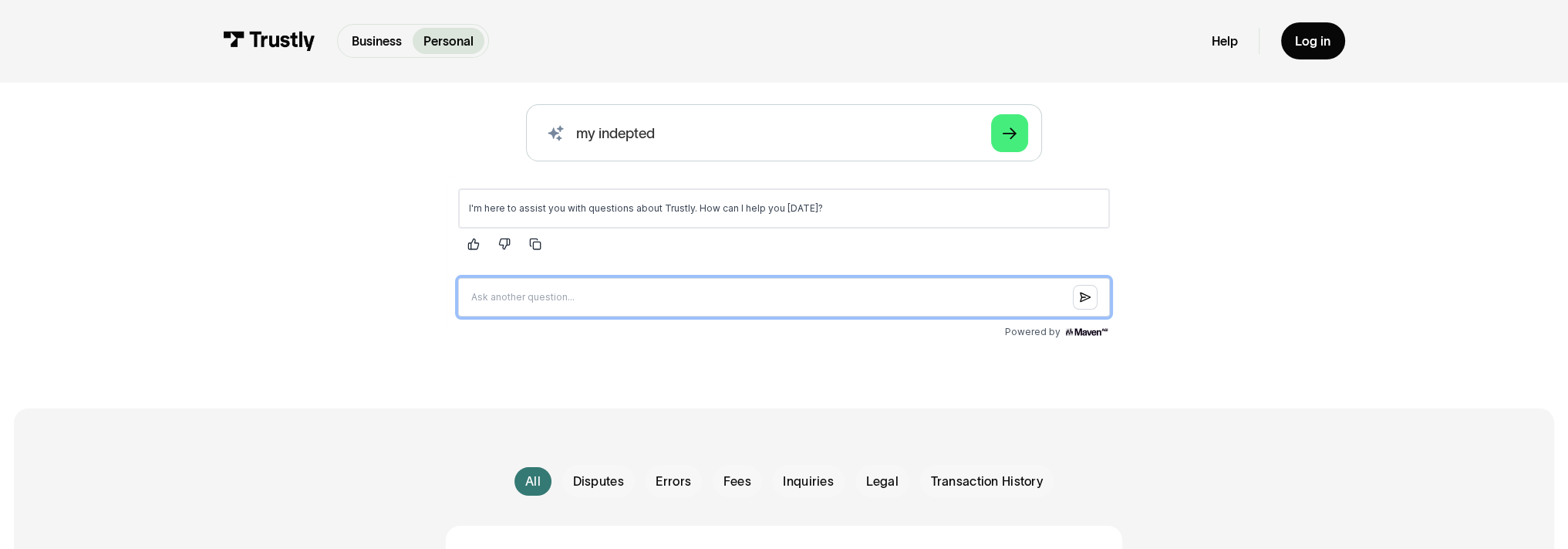
click at [562, 285] on input "Question box" at bounding box center [784, 297] width 652 height 38
type input "my acount is free"
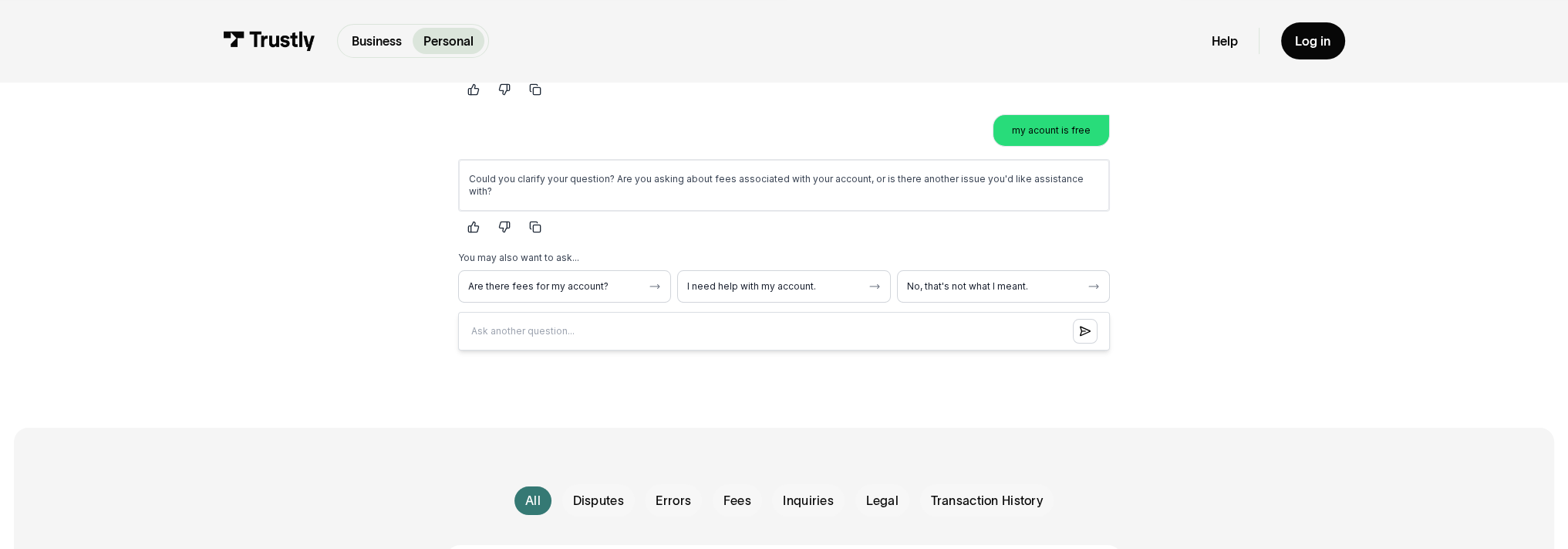
scroll to position [232, 0]
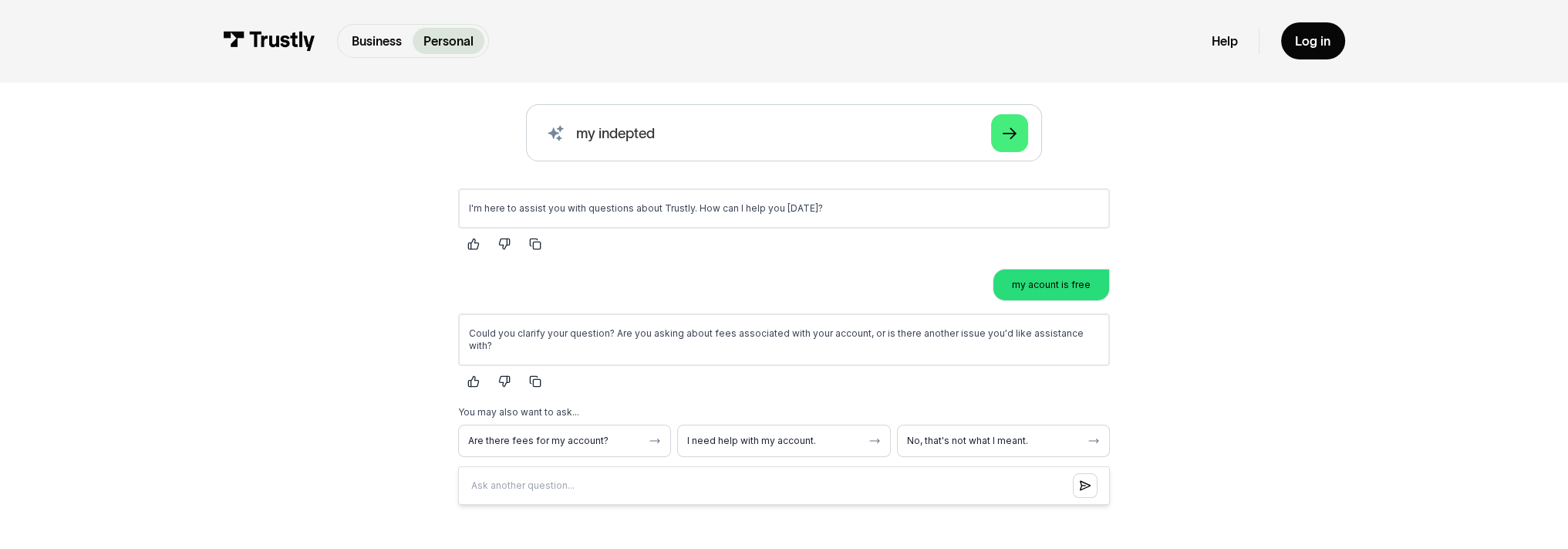
click at [599, 337] on p "Could you clarify your question? Are you asking about fees associated with your…" at bounding box center [783, 338] width 631 height 25
click at [1066, 286] on p "my acount is free" at bounding box center [1050, 284] width 79 height 12
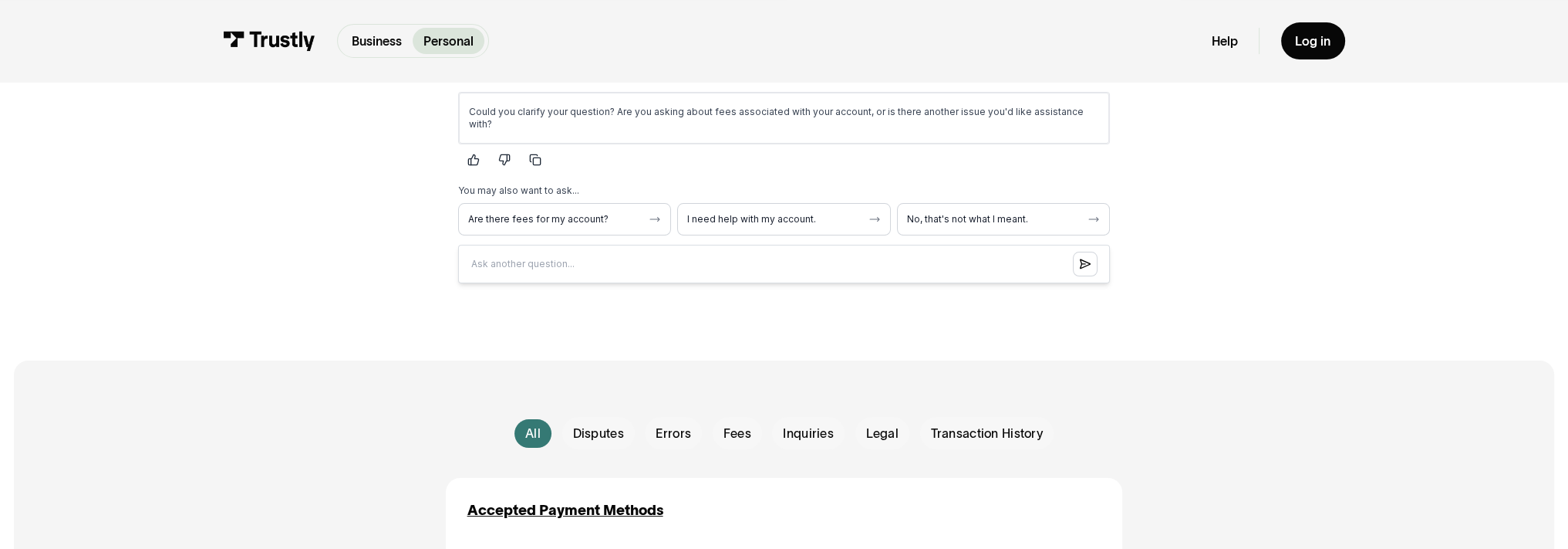
scroll to position [463, 0]
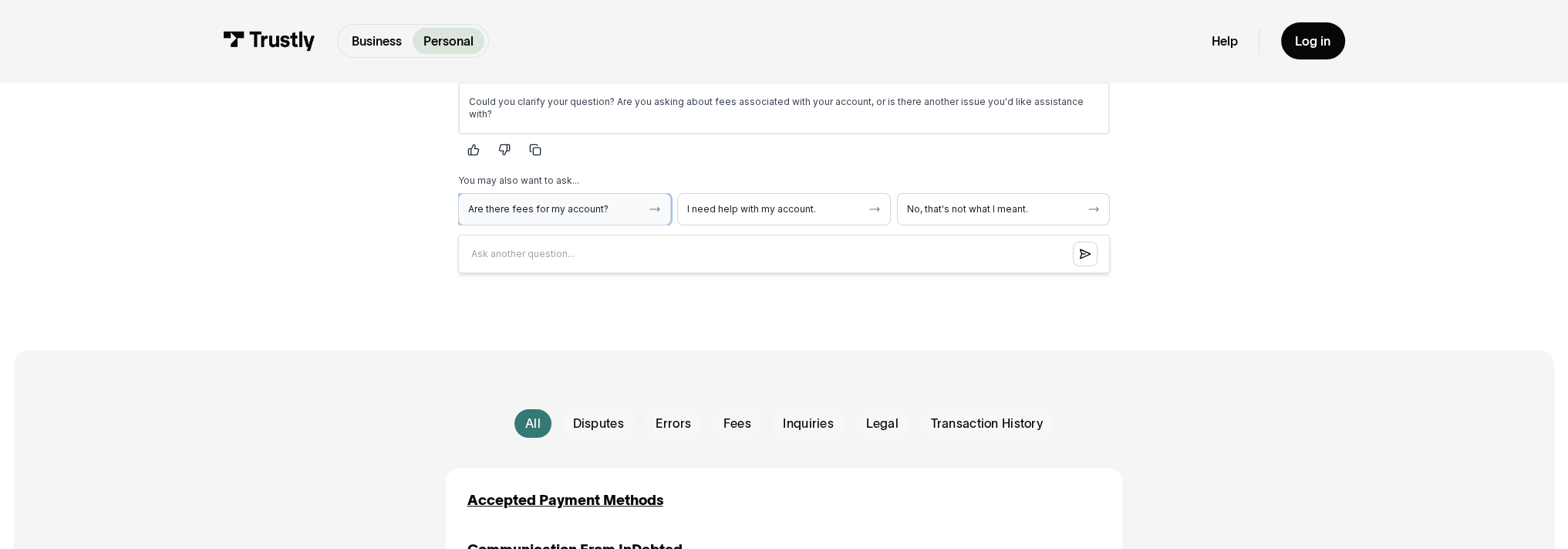
click at [610, 203] on span "Are there fees for my account?" at bounding box center [554, 208] width 175 height 12
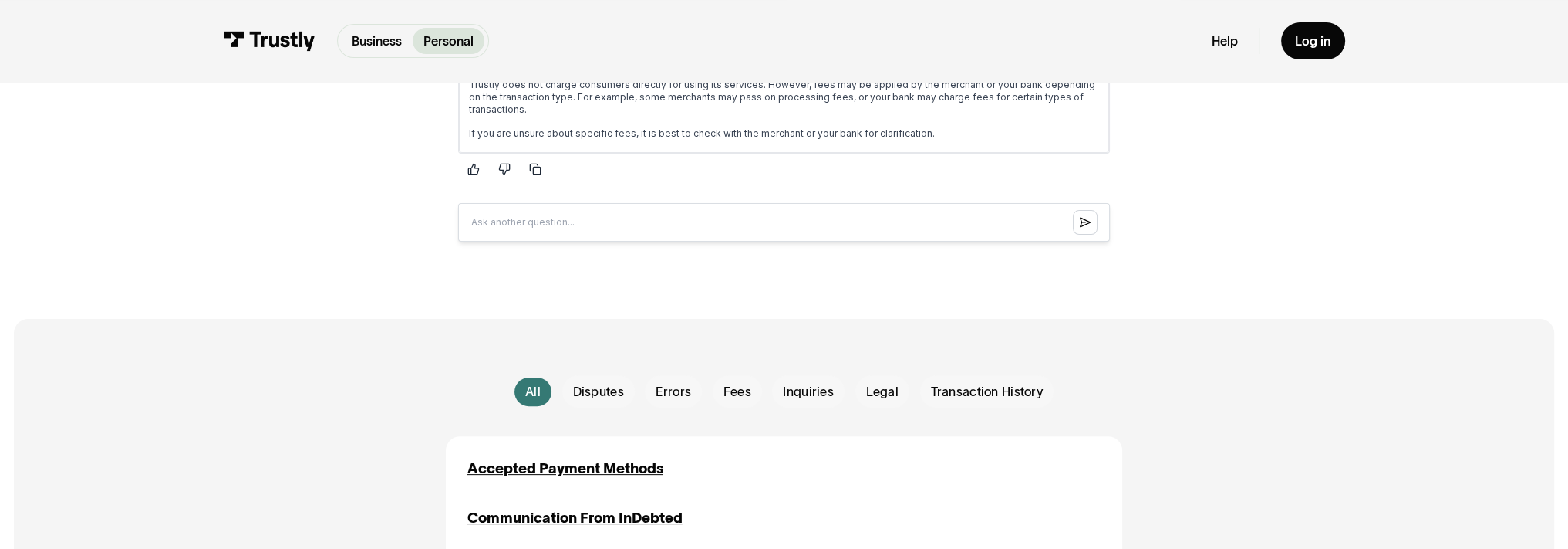
scroll to position [772, 0]
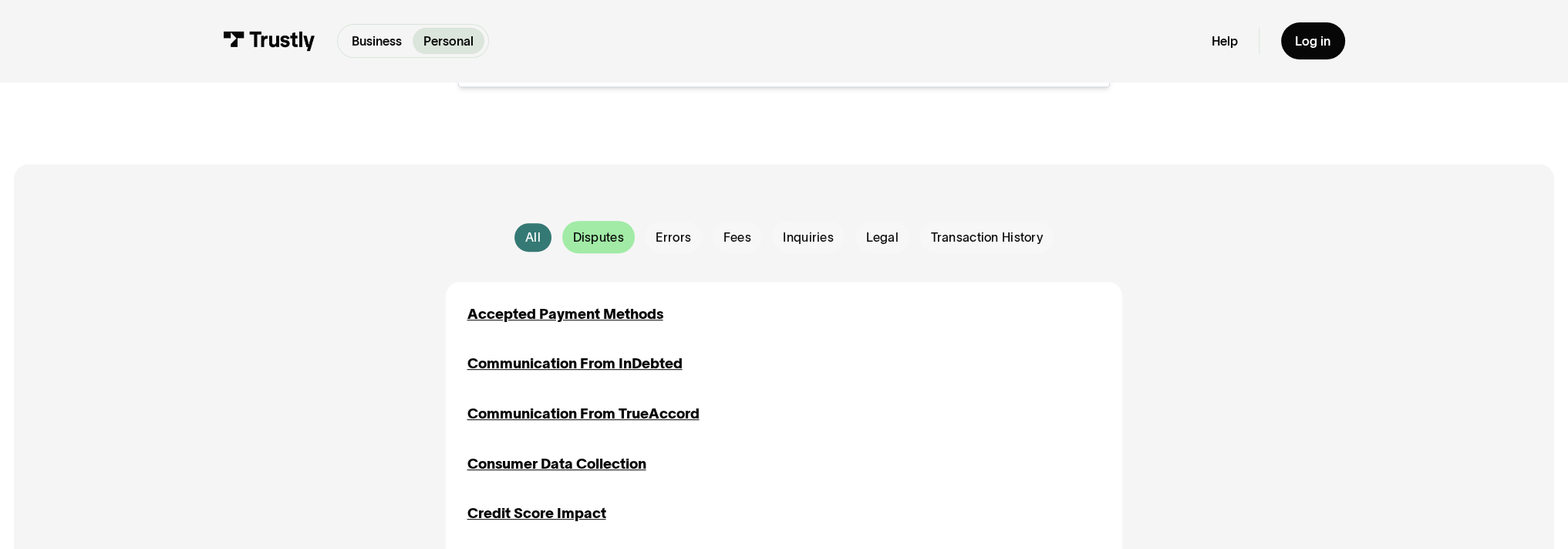
click at [591, 236] on span "Disputes" at bounding box center [598, 237] width 51 height 18
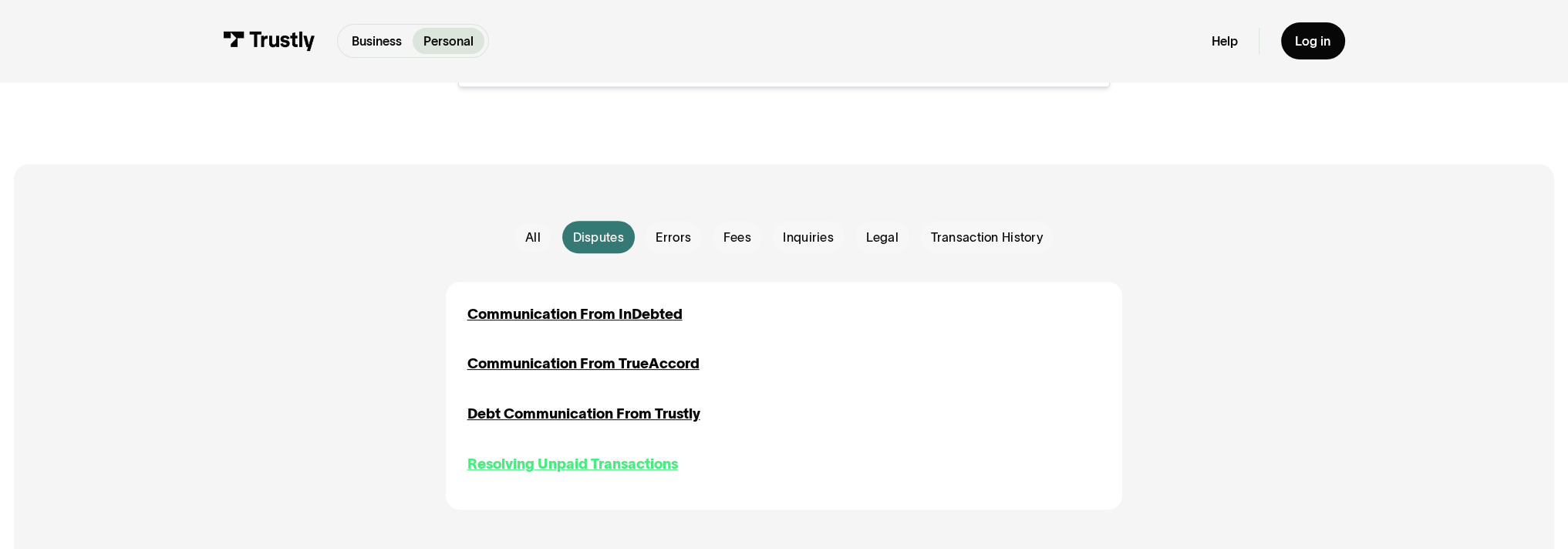
click at [634, 467] on div "Resolving Unpaid Transactions" at bounding box center [572, 463] width 211 height 22
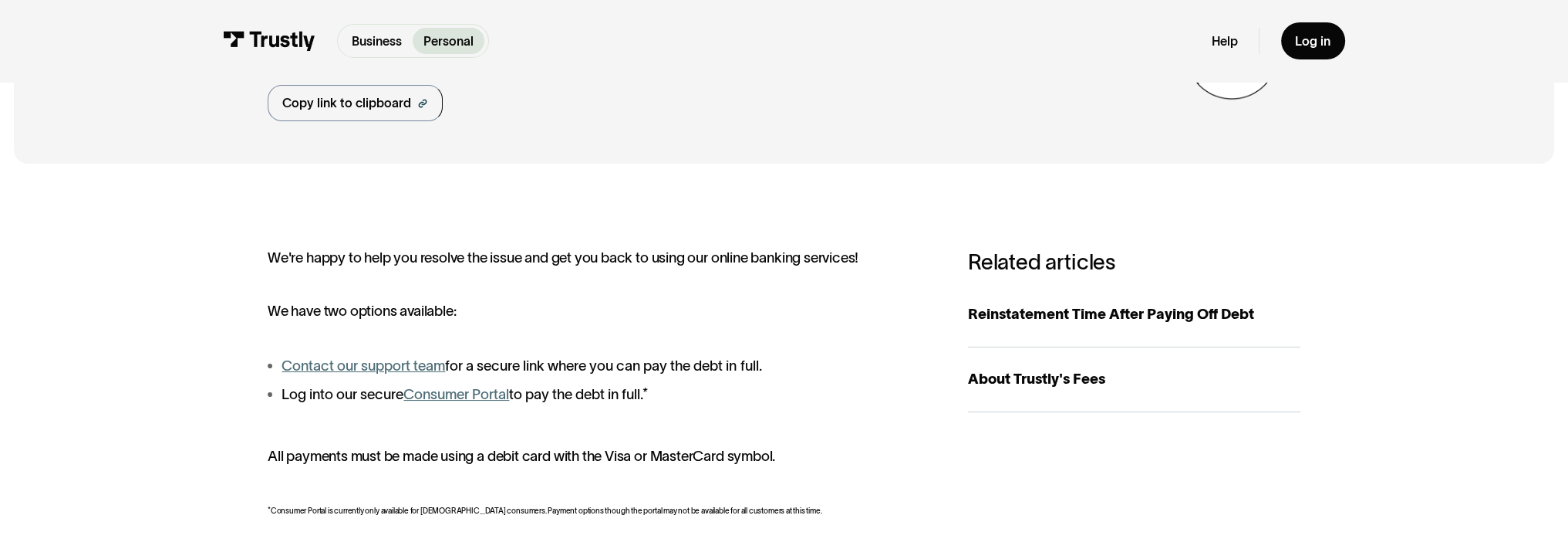
scroll to position [232, 0]
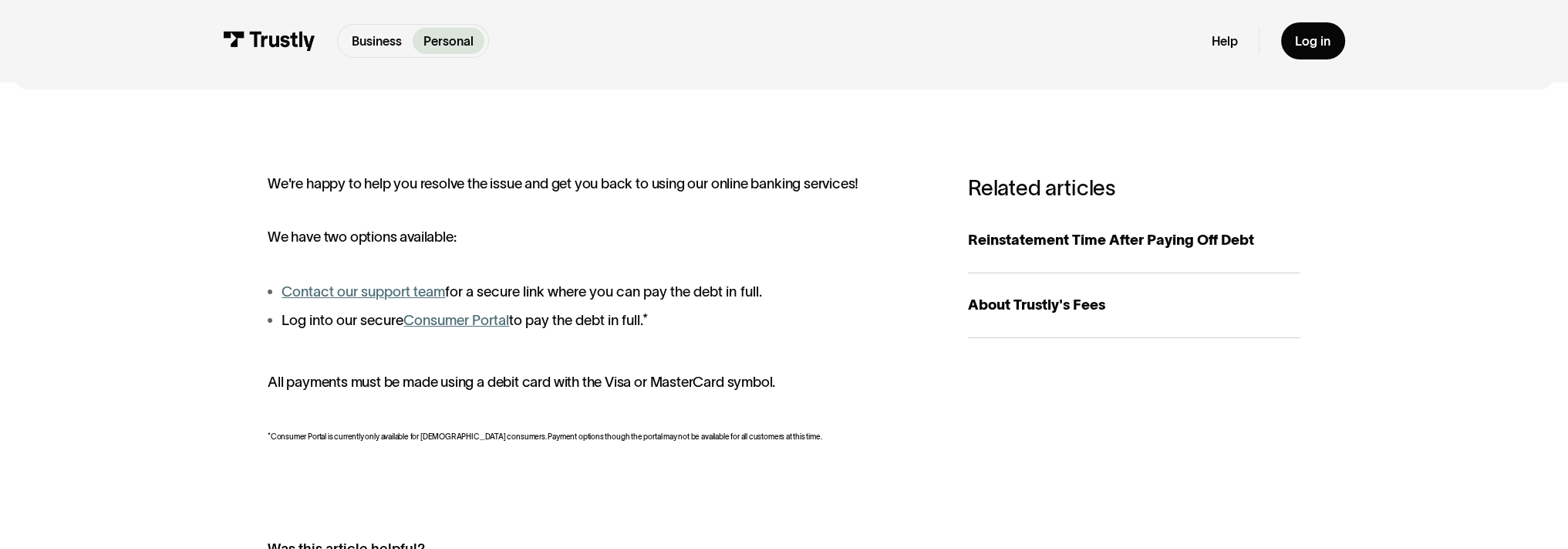
click at [445, 321] on link "Consumer Portal" at bounding box center [457, 320] width 106 height 16
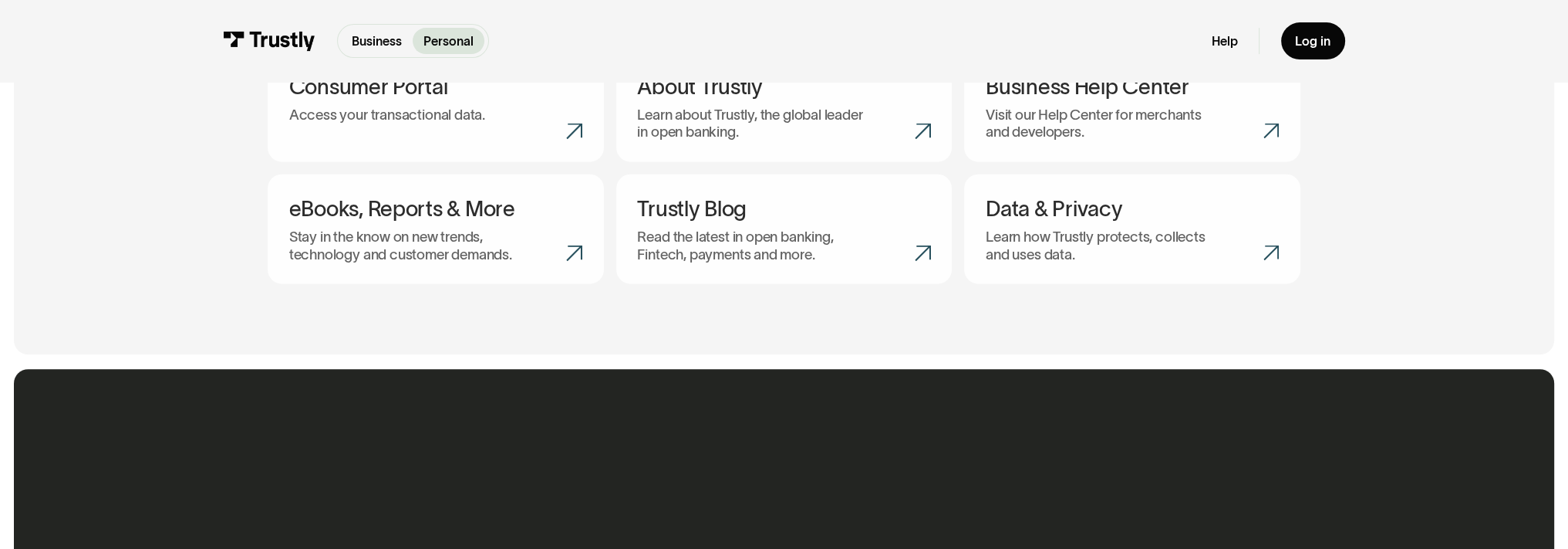
scroll to position [1003, 0]
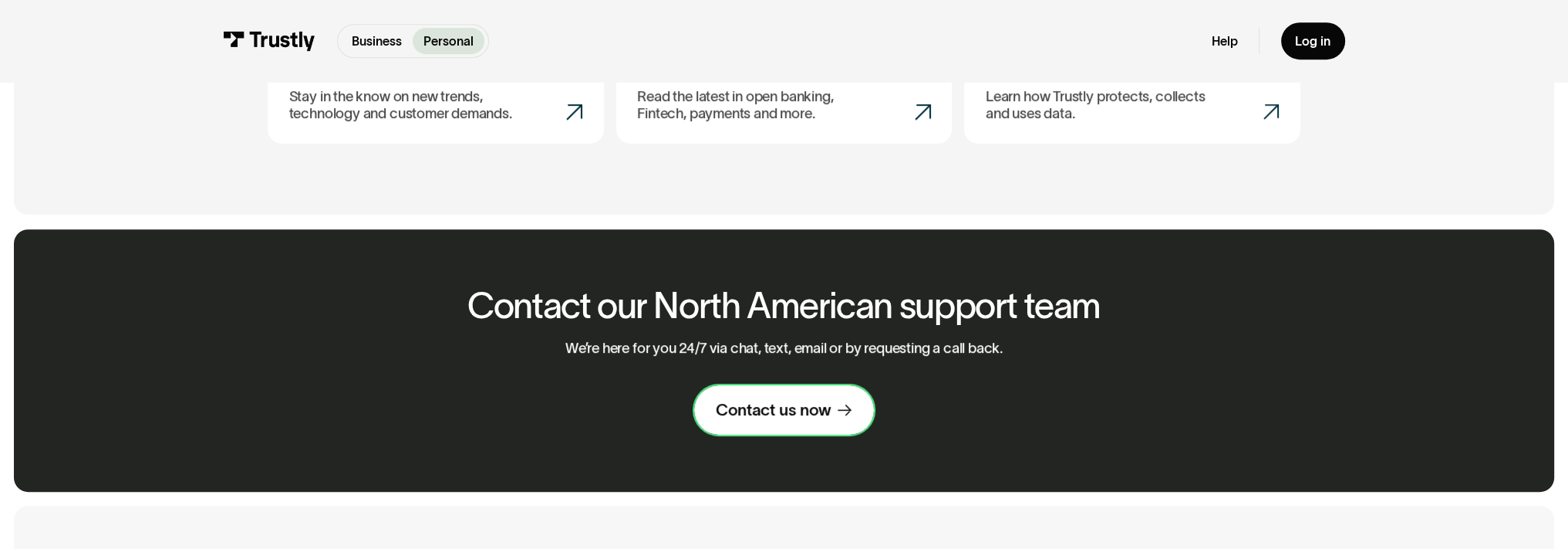
click at [753, 412] on div "Contact us now" at bounding box center [772, 410] width 115 height 21
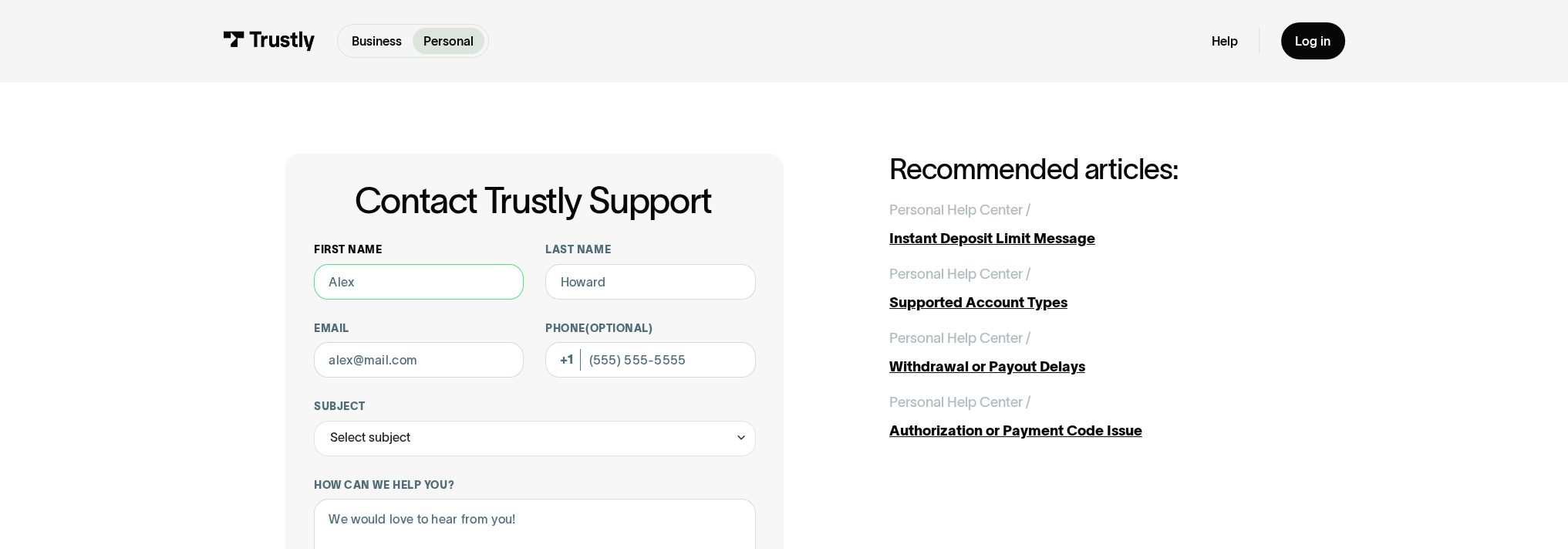
click at [378, 280] on input "First name" at bounding box center [419, 281] width 210 height 35
click at [506, 284] on input "First name" at bounding box center [419, 281] width 210 height 35
type input "[PERSON_NAME]"
type input "[EMAIL_ADDRESS][DOMAIN_NAME]"
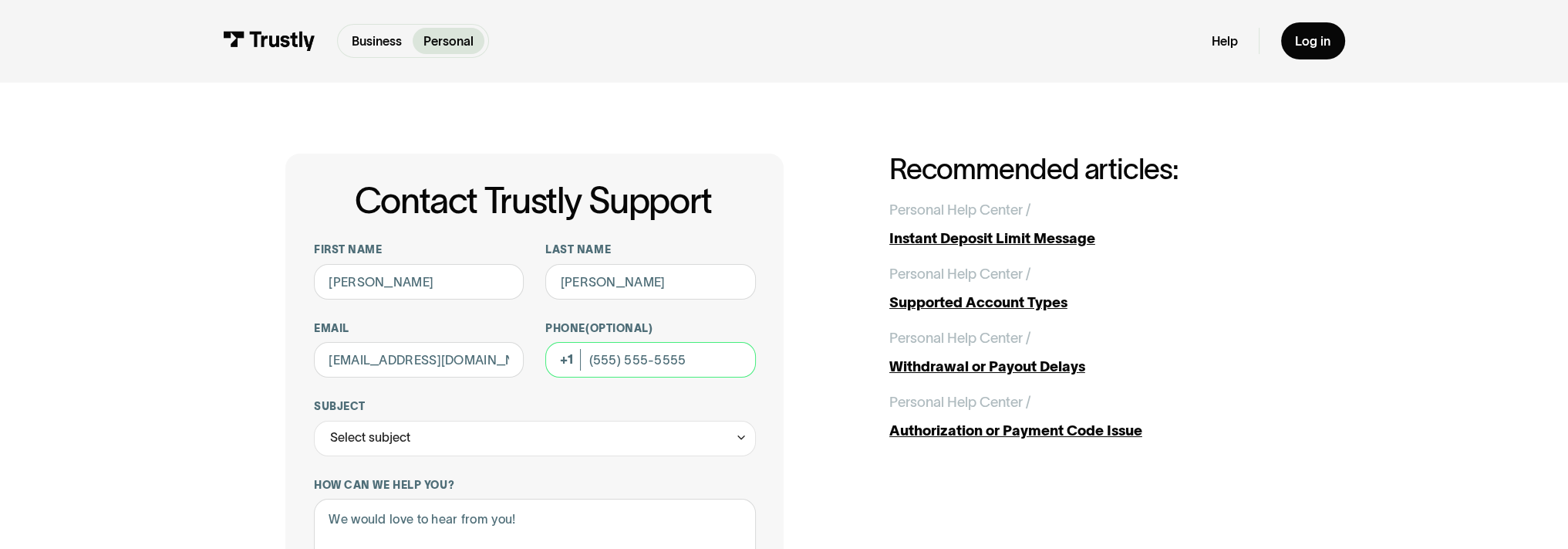
type input "[PHONE_NUMBER]"
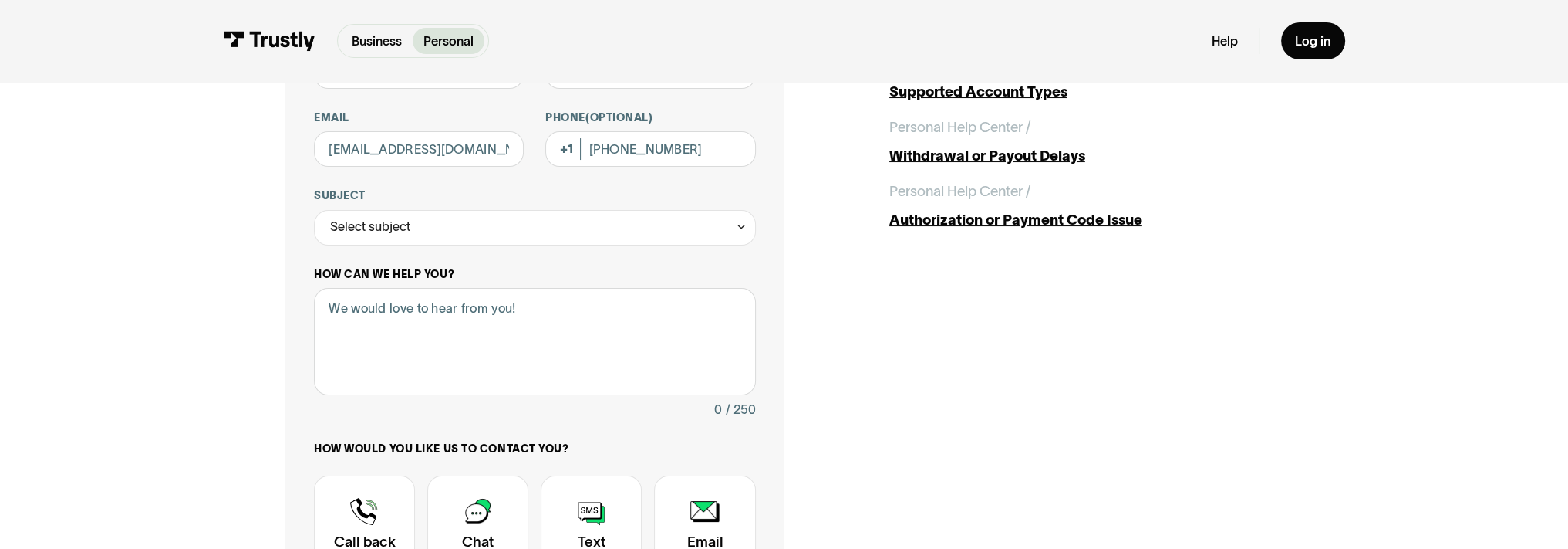
scroll to position [232, 0]
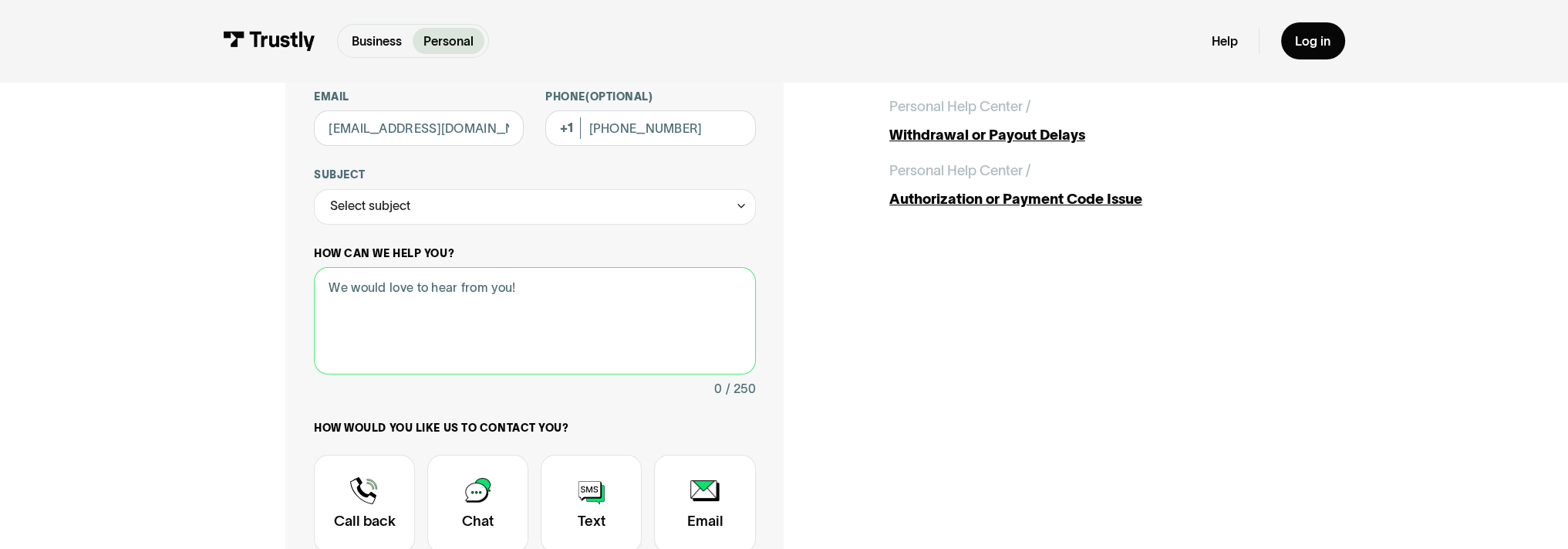
click at [531, 298] on textarea "How can we help you?" at bounding box center [535, 321] width 442 height 107
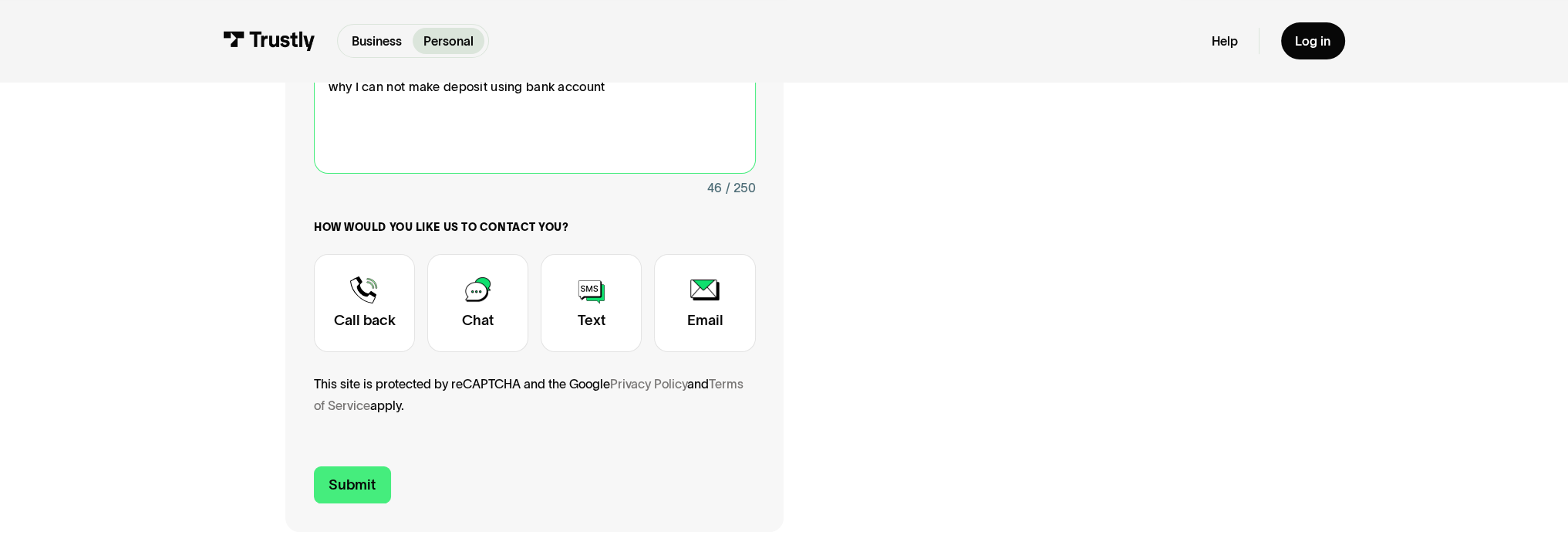
scroll to position [463, 0]
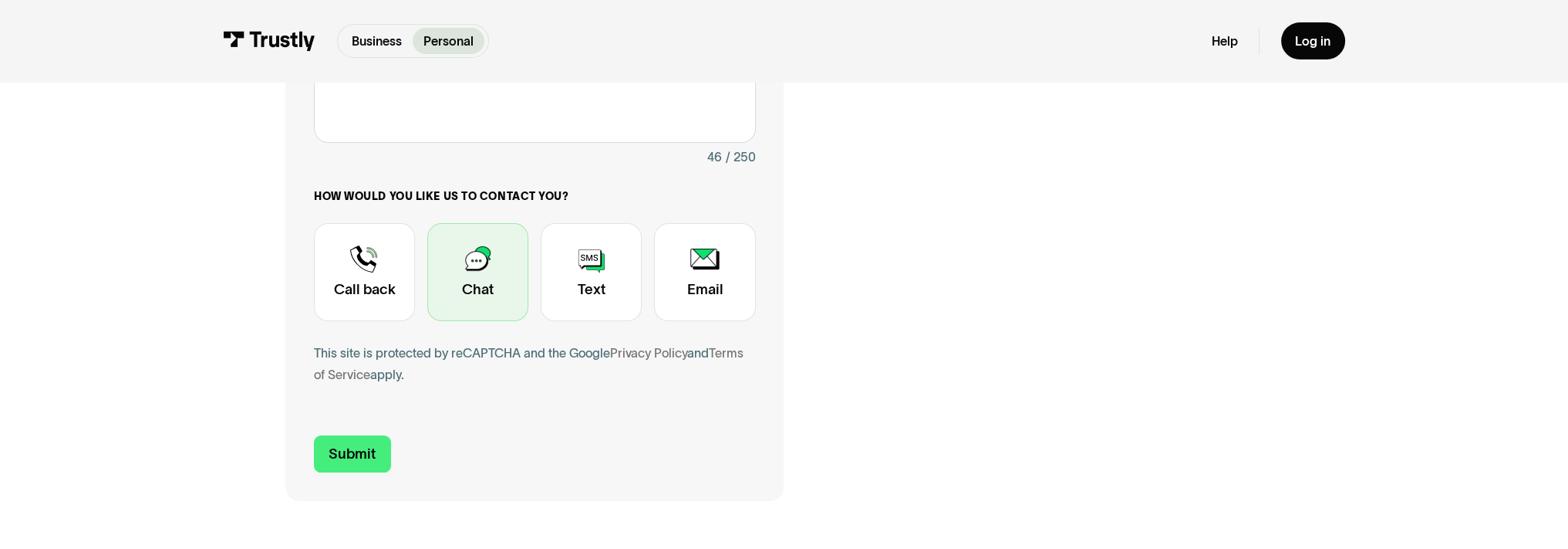
click at [500, 291] on div "Contact Trustly Support" at bounding box center [478, 272] width 101 height 99
click at [361, 428] on form "First name Joe Last name Shamoon Email jshamoon11@yahoo.com Phone (Optional) (6…" at bounding box center [535, 126] width 442 height 693
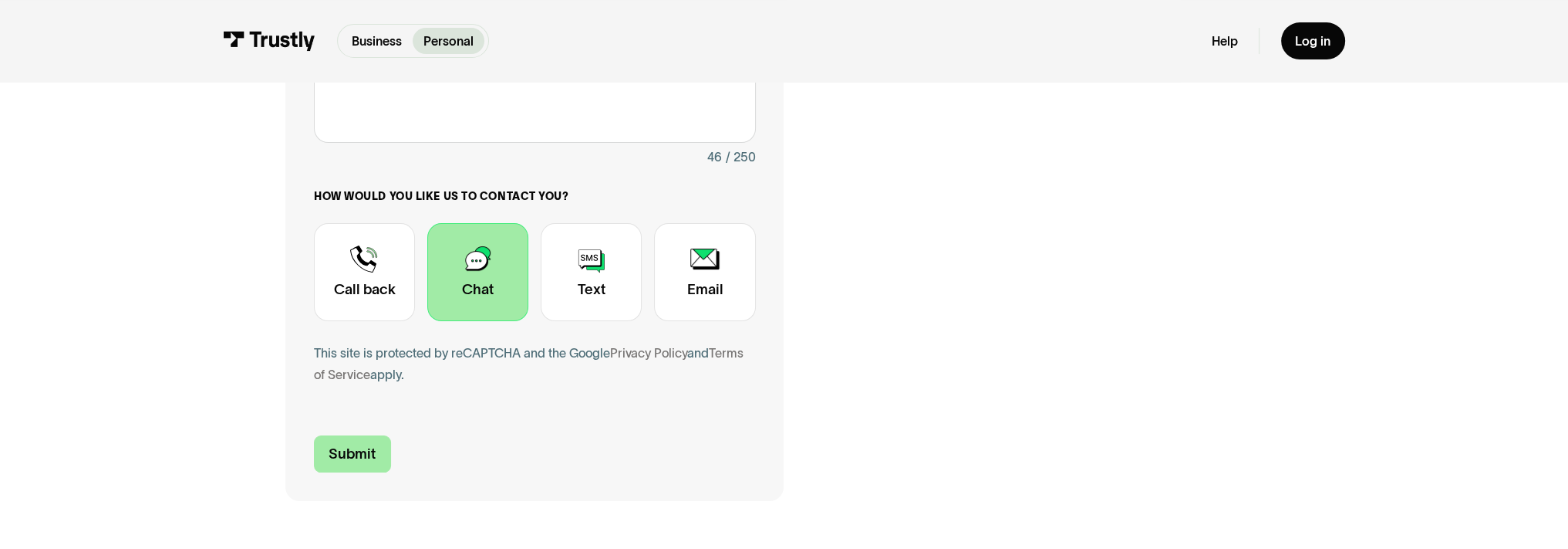
click at [350, 458] on input "Submit" at bounding box center [353, 454] width 77 height 37
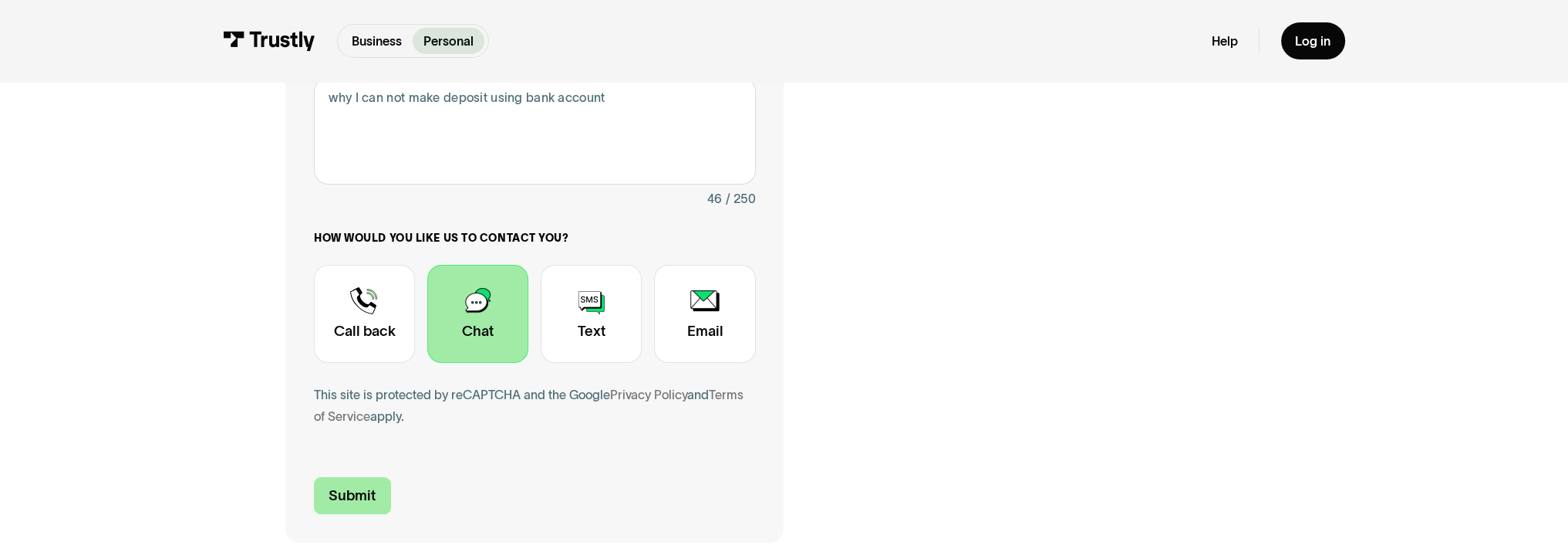
click at [345, 490] on input "Submit" at bounding box center [353, 495] width 77 height 37
click at [501, 142] on textarea "why I can not make deposit using bank account" at bounding box center [535, 131] width 442 height 107
click at [348, 493] on input "Submit" at bounding box center [353, 495] width 77 height 37
click at [459, 131] on textarea "why I can not make deposit using bank account" at bounding box center [535, 131] width 442 height 107
drag, startPoint x: 324, startPoint y: 100, endPoint x: 677, endPoint y: 105, distance: 353.0
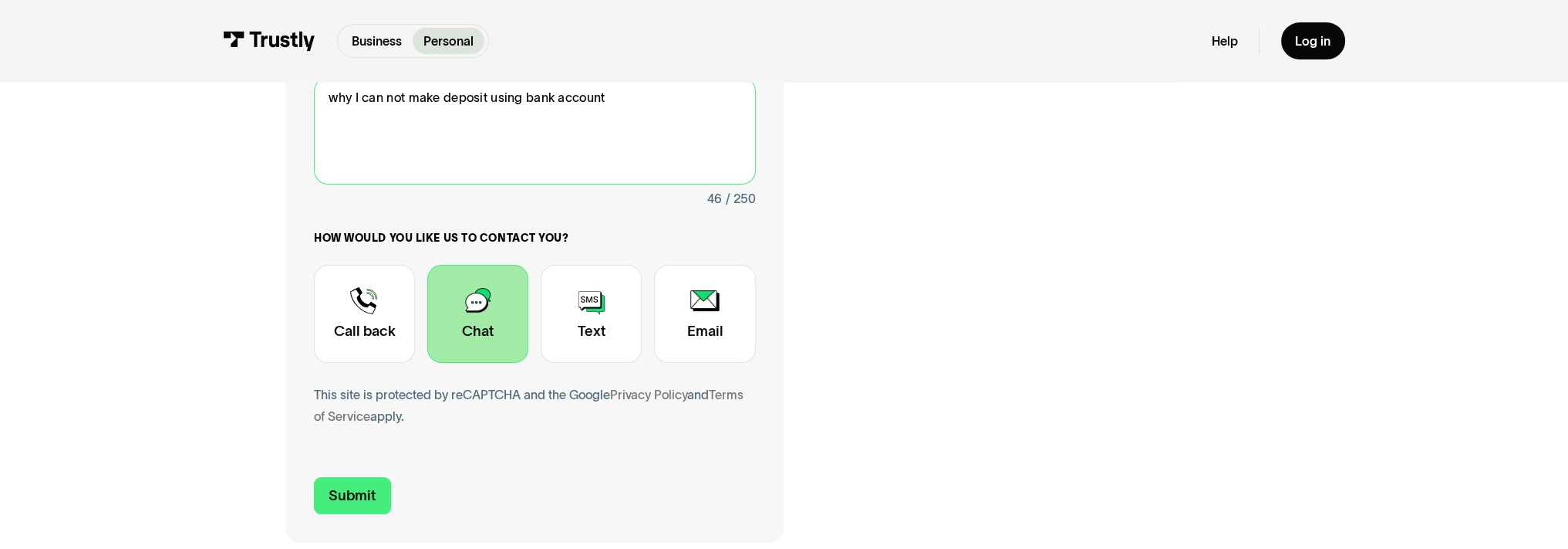
click at [677, 105] on textarea "why I can not make deposit using bank account" at bounding box center [535, 131] width 442 height 107
click at [580, 141] on textarea "why I can not make deposit using bank account" at bounding box center [535, 131] width 442 height 107
paste textarea "why I can not make deposit using bank account"
type textarea "why I can not make deposit using bank account why I can not make deposit using …"
click at [485, 311] on div "Contact Trustly Support" at bounding box center [478, 313] width 101 height 99
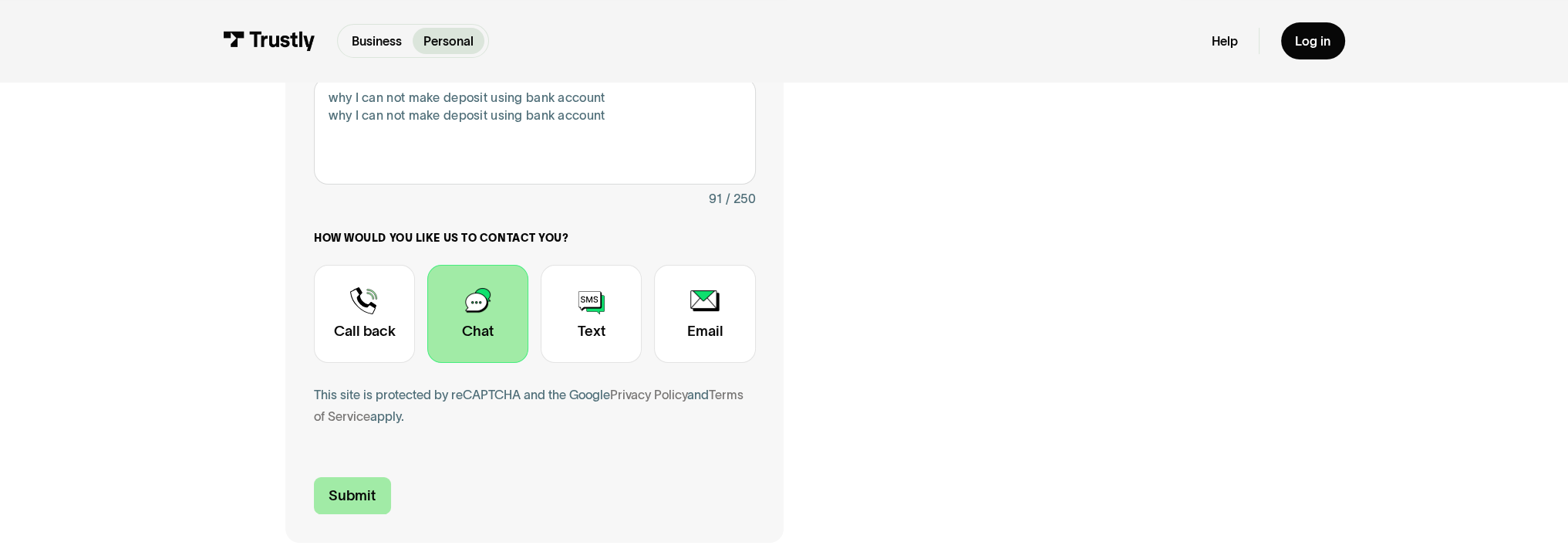
click at [327, 501] on input "Submit" at bounding box center [353, 495] width 77 height 37
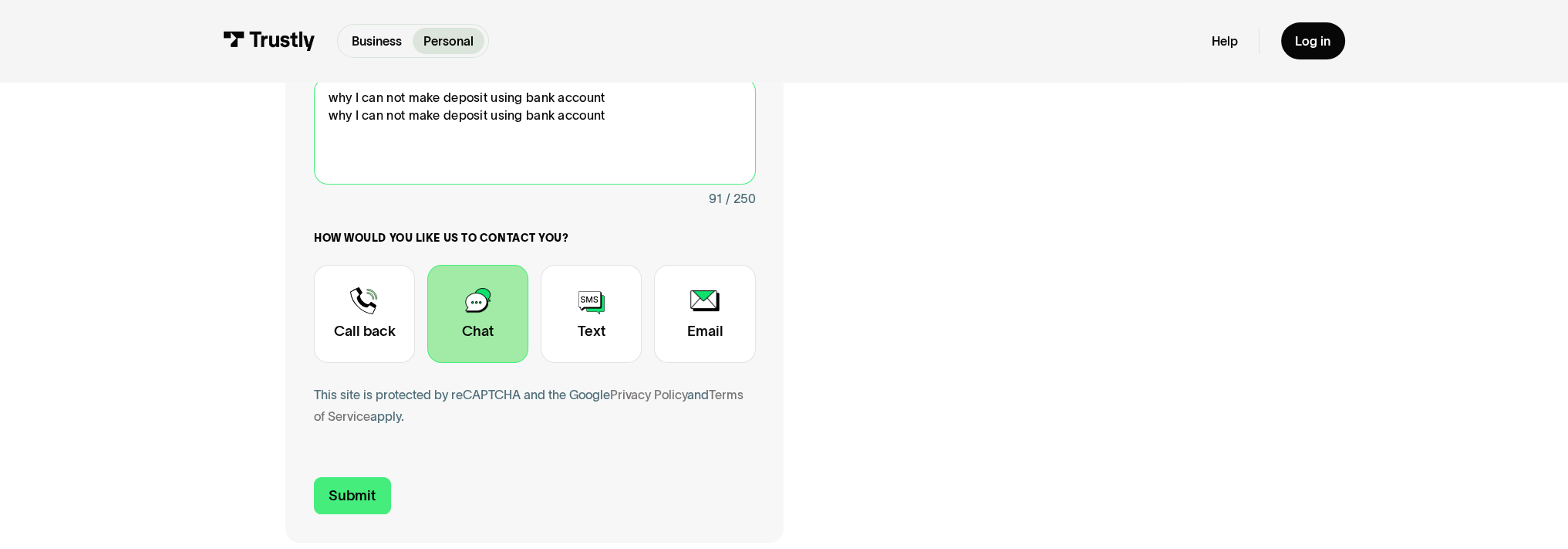
click at [620, 142] on textarea "why I can not make deposit using bank account why I can not make deposit using …" at bounding box center [535, 131] width 442 height 107
drag, startPoint x: 330, startPoint y: 95, endPoint x: 694, endPoint y: 141, distance: 366.9
click at [694, 141] on textarea "why I can not make deposit using bank account why I can not make deposit using …" at bounding box center [535, 131] width 442 height 107
click at [628, 127] on textarea "why I can not make deposit using bank account why I can not make deposit using …" at bounding box center [535, 131] width 442 height 107
click at [615, 122] on textarea "why I can not make deposit using bank account why I can not make deposit using …" at bounding box center [535, 131] width 442 height 107
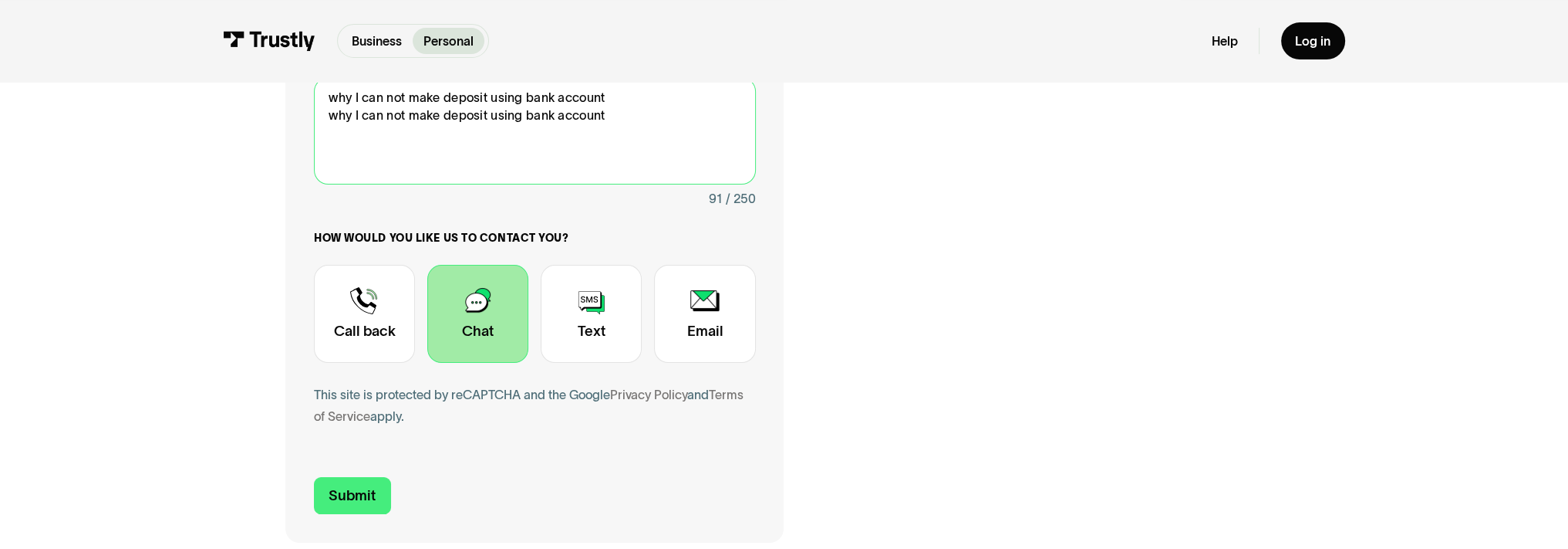
drag, startPoint x: 610, startPoint y: 118, endPoint x: 232, endPoint y: 87, distance: 379.3
click at [232, 87] on div "Contact Trustly Support First name Joe Last name Shamoon Email jshamoon11@yahoo…" at bounding box center [784, 136] width 1497 height 953
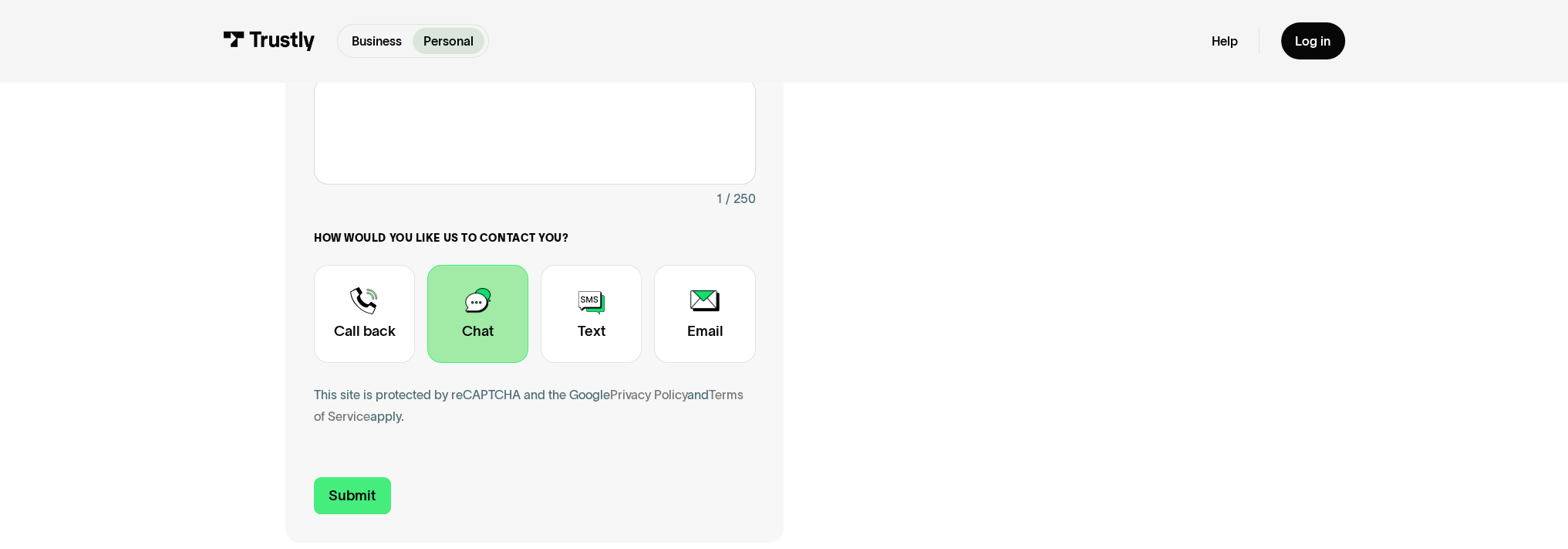
drag, startPoint x: 358, startPoint y: 114, endPoint x: 900, endPoint y: 228, distance: 553.9
click at [900, 231] on div "Contact Trustly Support First name Joe Last name Shamoon Email jshamoon11@yahoo…" at bounding box center [784, 138] width 998 height 811
click at [475, 299] on div "Contact Trustly Support" at bounding box center [478, 313] width 101 height 99
click at [362, 487] on input "Submit" at bounding box center [353, 495] width 77 height 37
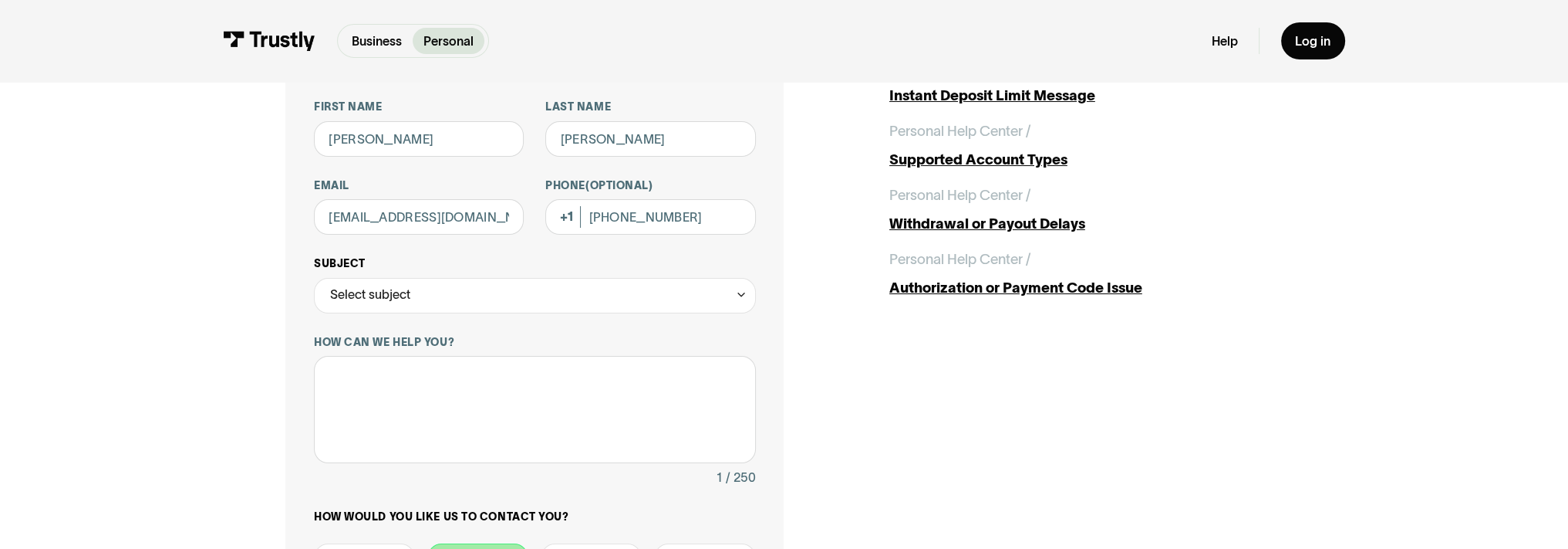
scroll to position [267, 0]
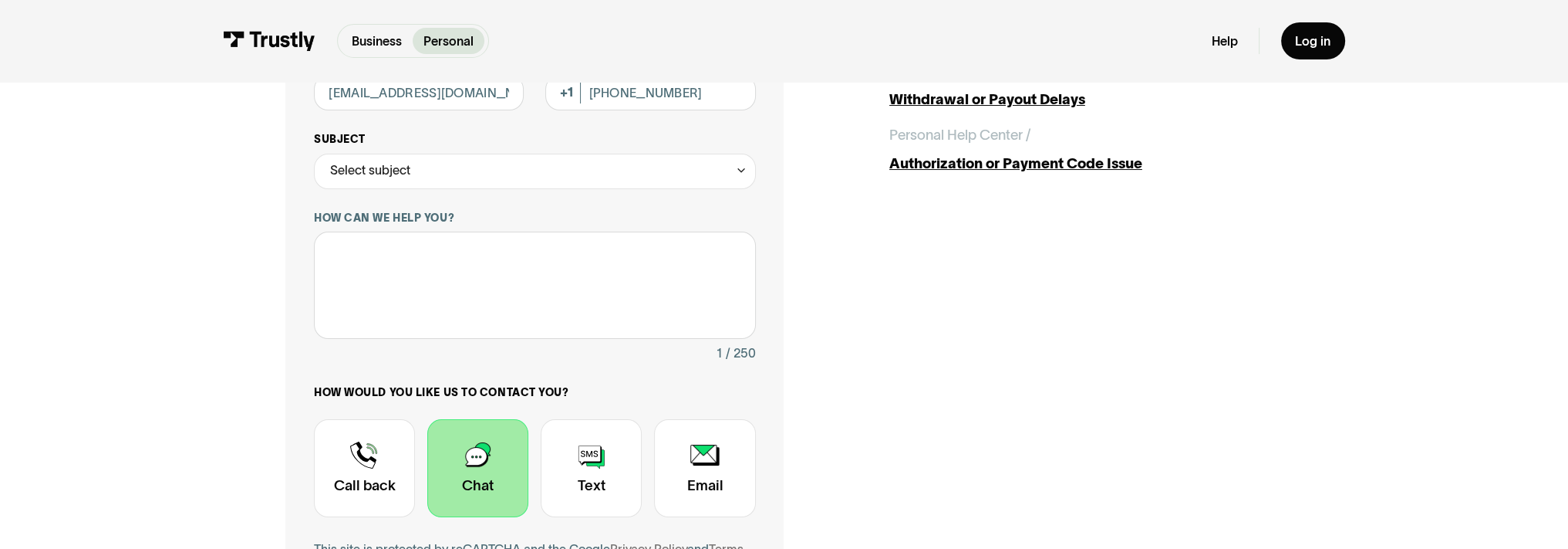
click at [428, 171] on div "Select subject" at bounding box center [535, 172] width 442 height 35
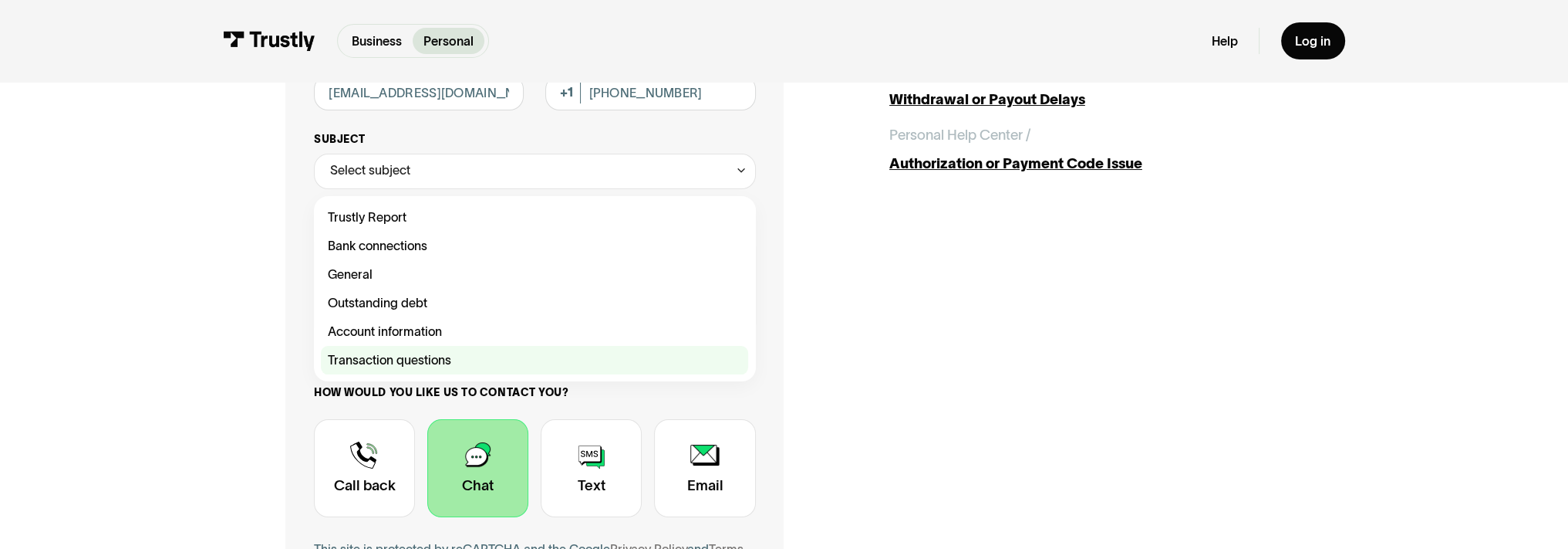
click at [433, 361] on div "Contact Trustly Support" at bounding box center [534, 360] width 427 height 29
type input "**********"
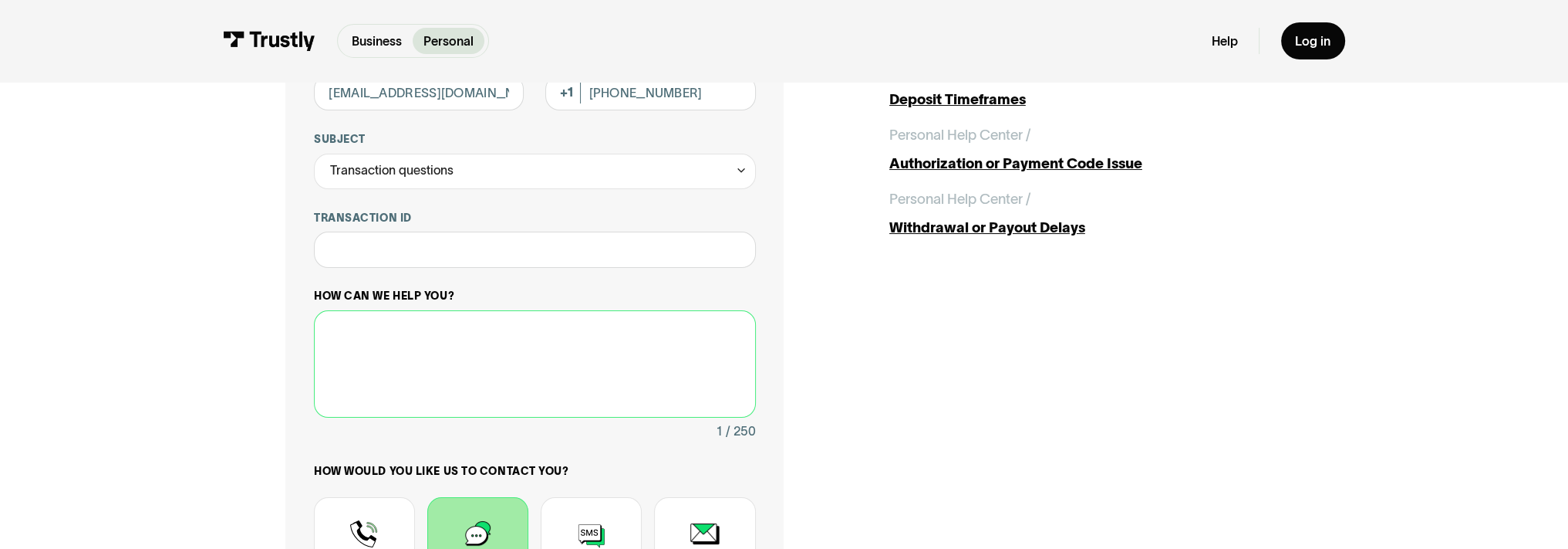
click at [355, 339] on textarea "How can we help you?" at bounding box center [535, 364] width 442 height 107
paste textarea "why I can not make deposit using bank account"
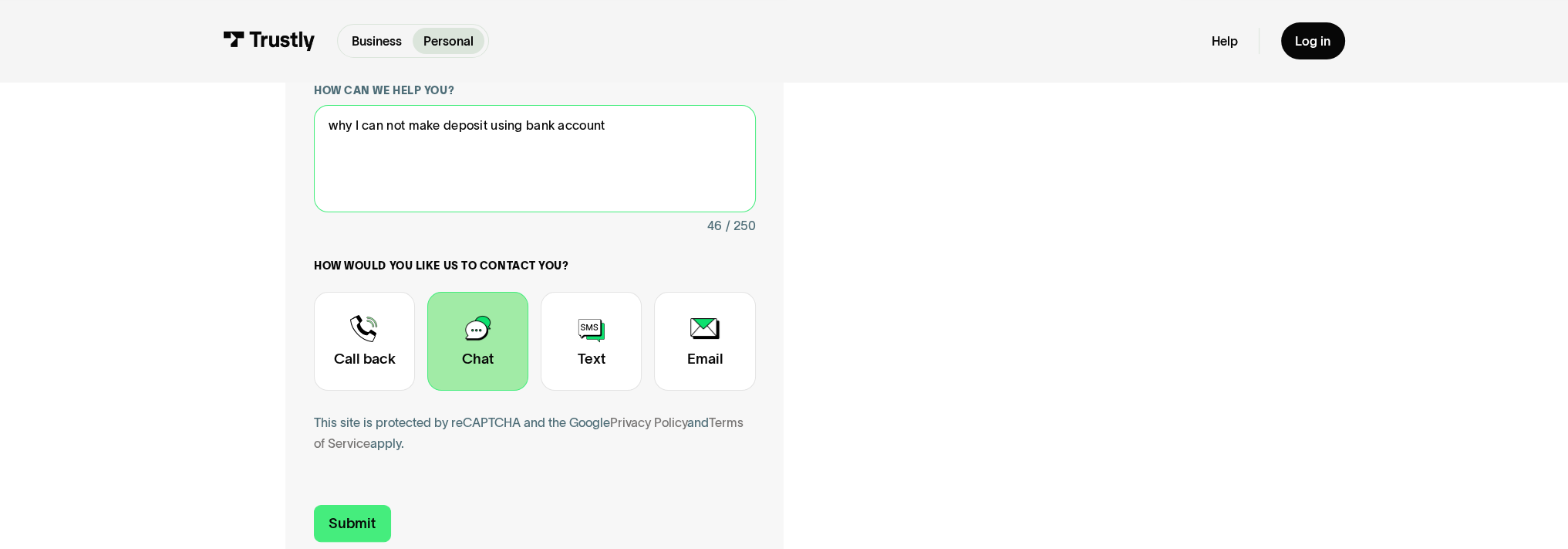
scroll to position [499, 0]
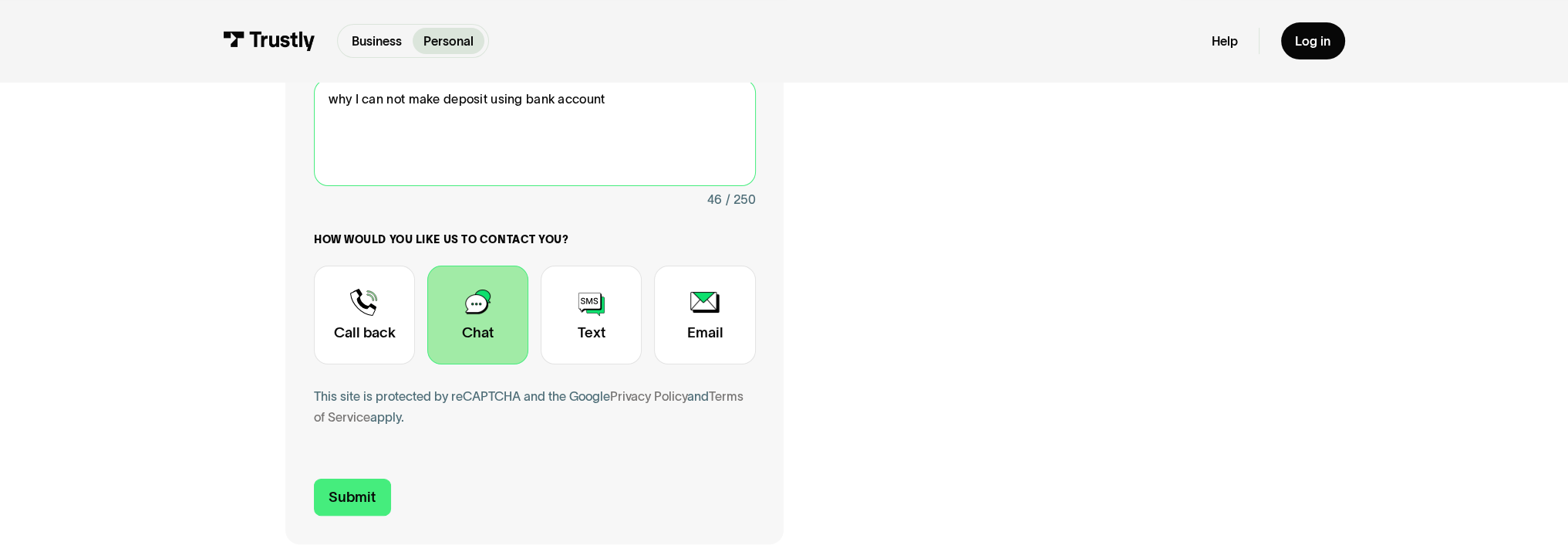
type textarea "why I can not make deposit using bank account"
click at [483, 325] on div "Contact Trustly Support" at bounding box center [478, 314] width 101 height 99
click at [357, 499] on input "Submit" at bounding box center [353, 497] width 77 height 37
type input "+16236954927"
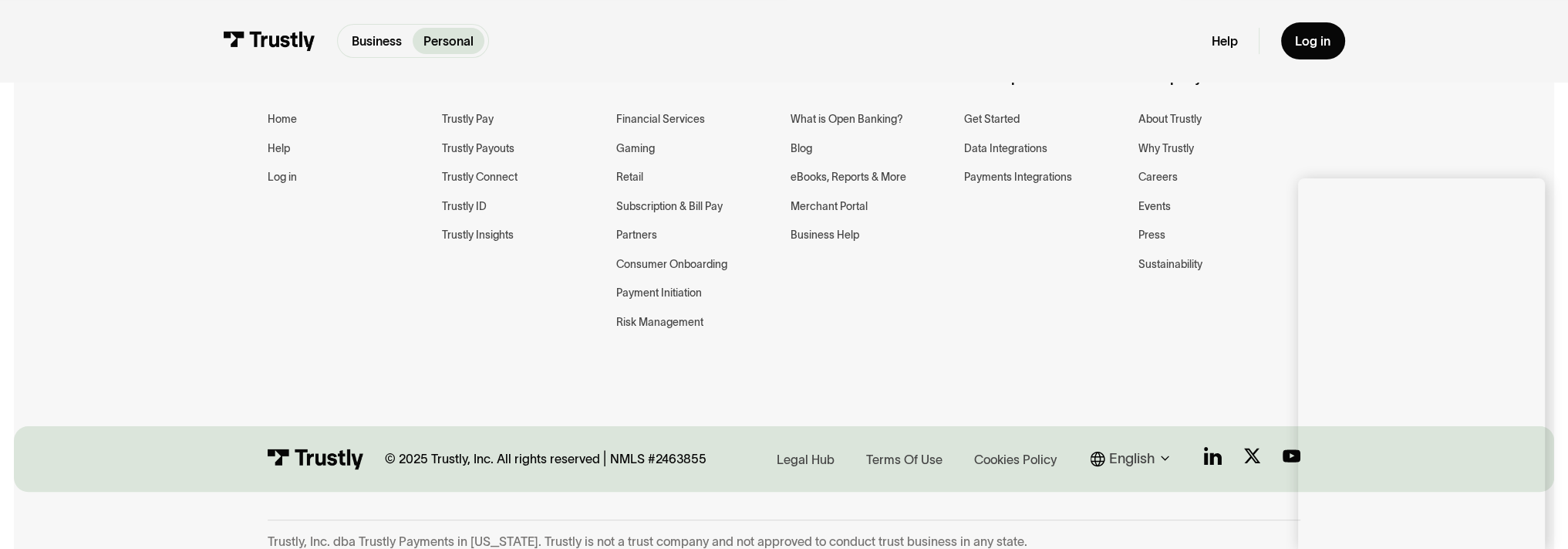
scroll to position [0, 0]
